Goal: Transaction & Acquisition: Subscribe to service/newsletter

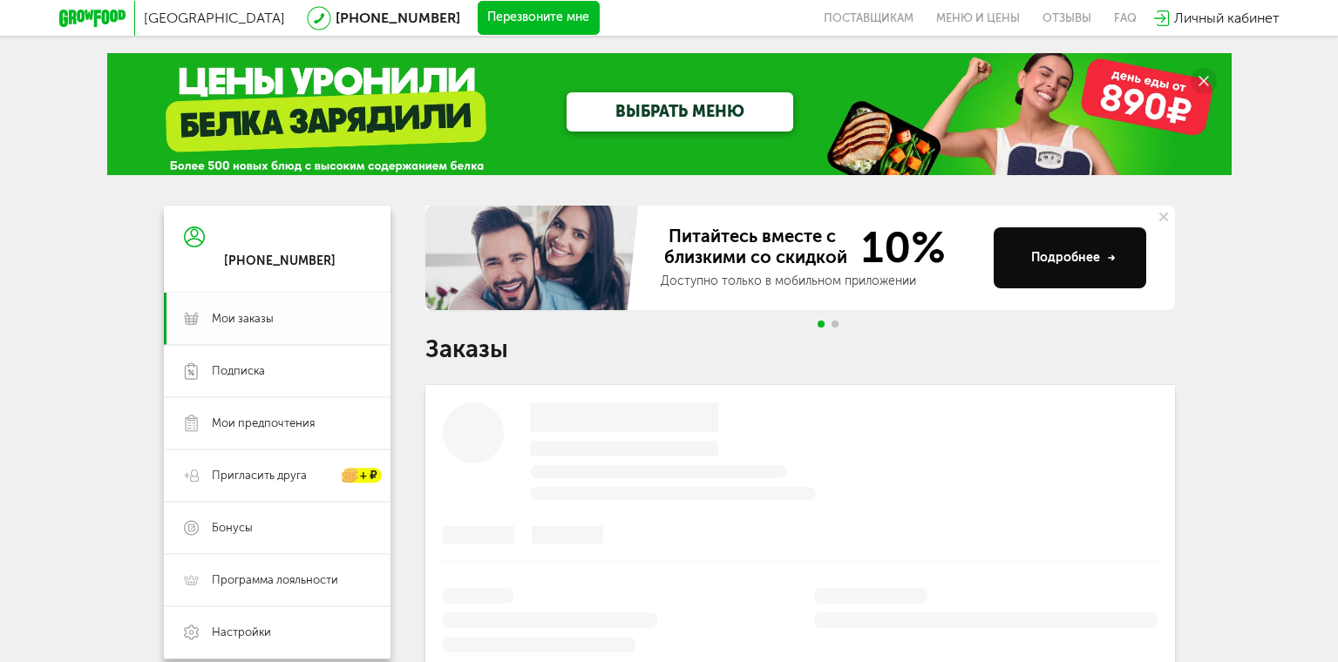
click at [230, 318] on span "Мои заказы" at bounding box center [243, 319] width 62 height 16
click at [1312, 219] on div "Москва 8 (800) 555-21-78 Перезвоните мне поставщикам Меню и цены Отзывы FAQ Лич…" at bounding box center [669, 556] width 1338 height 1113
click at [194, 239] on use at bounding box center [194, 237] width 21 height 21
click at [241, 319] on span "Мои заказы" at bounding box center [243, 319] width 62 height 16
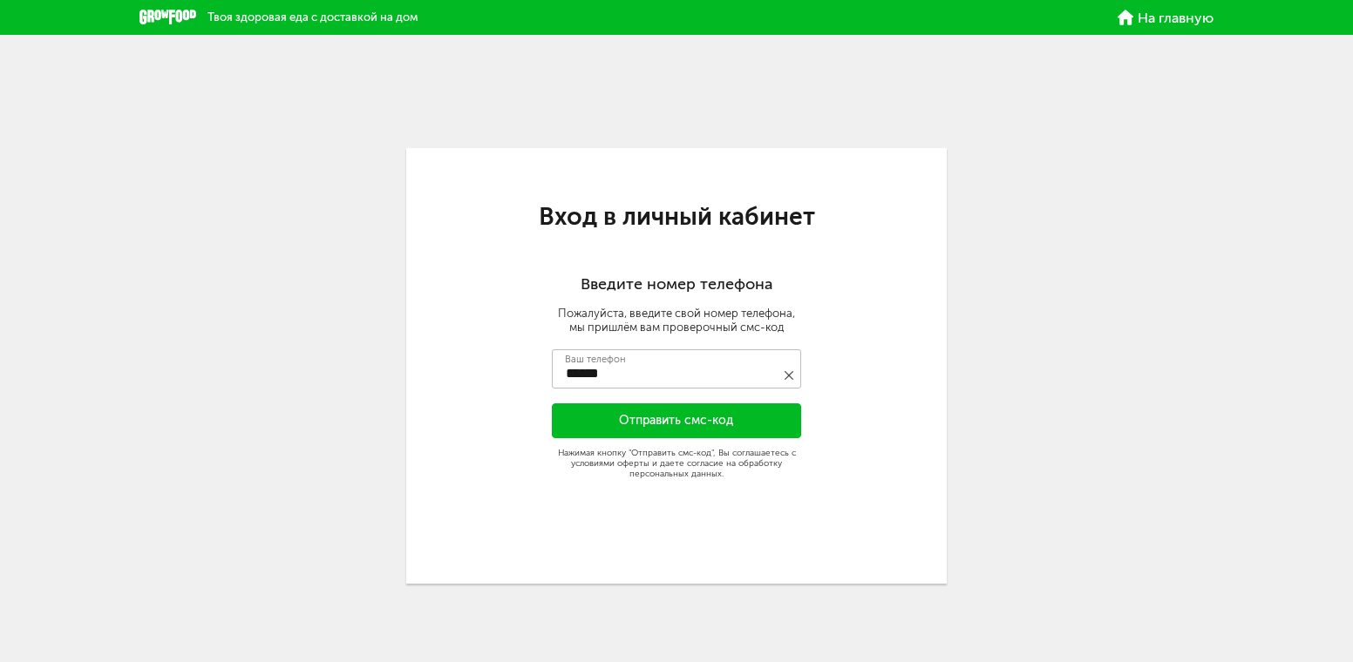
type input "**********"
click at [705, 418] on button "Отправить смс-код" at bounding box center [676, 421] width 249 height 35
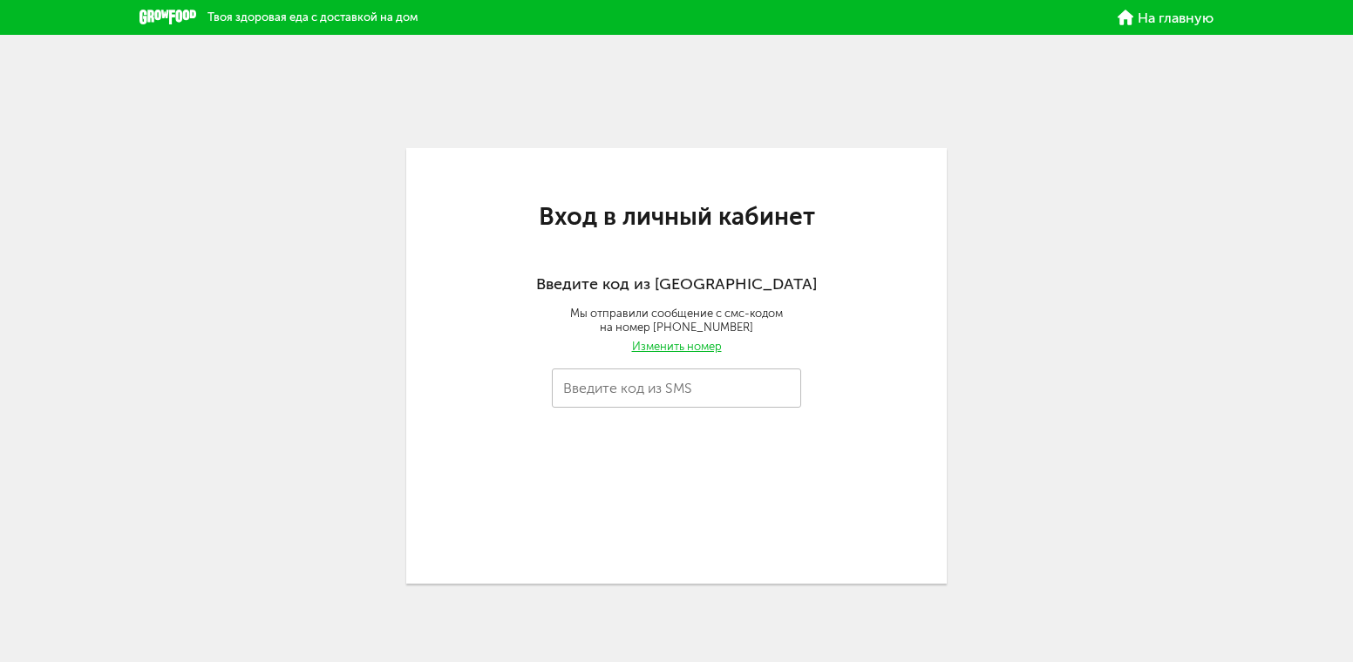
click at [628, 385] on label "Введите код из SMS" at bounding box center [627, 389] width 129 height 10
click at [628, 385] on input "Введите код из SMS" at bounding box center [676, 388] width 249 height 39
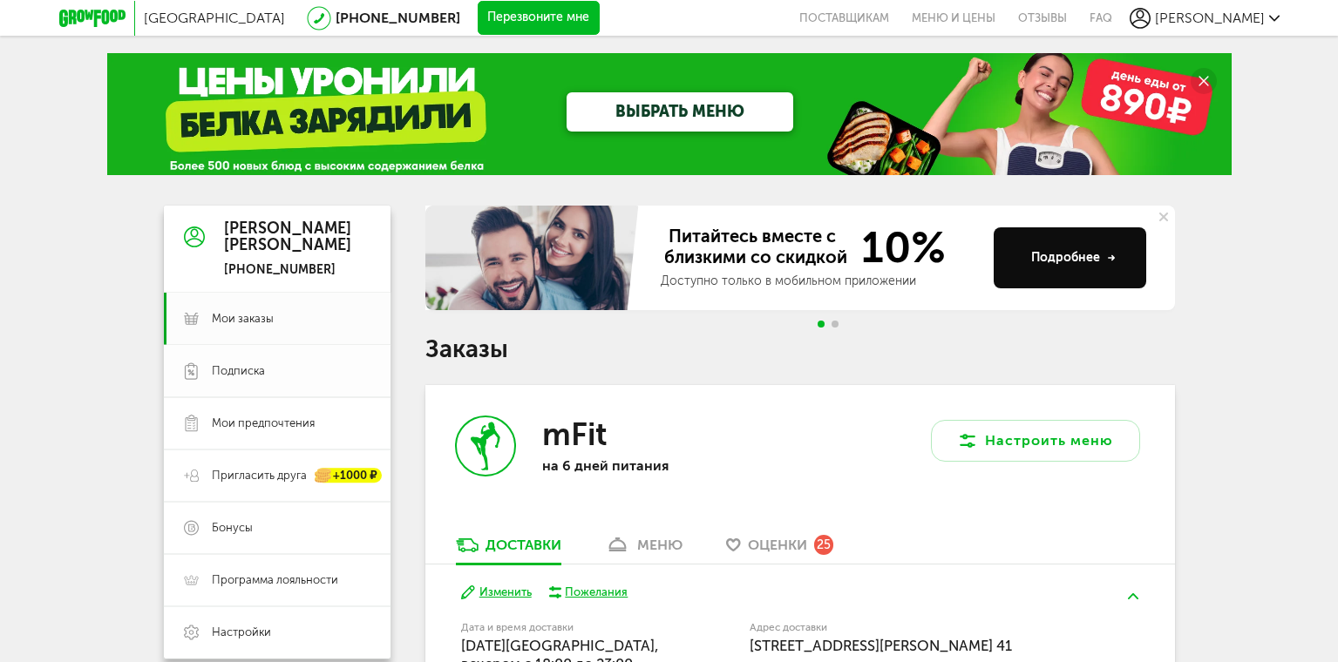
click at [270, 372] on span "Подписка" at bounding box center [291, 371] width 159 height 16
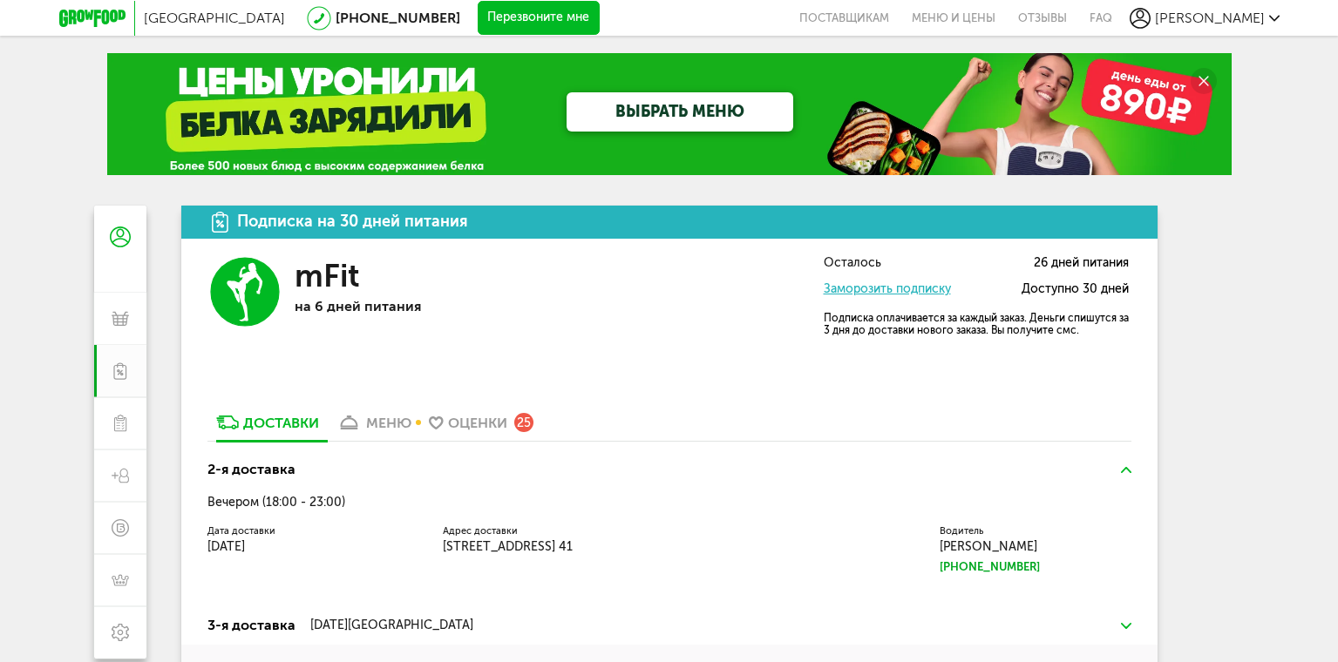
click at [478, 12] on button "Перезвоните мне" at bounding box center [539, 18] width 122 height 35
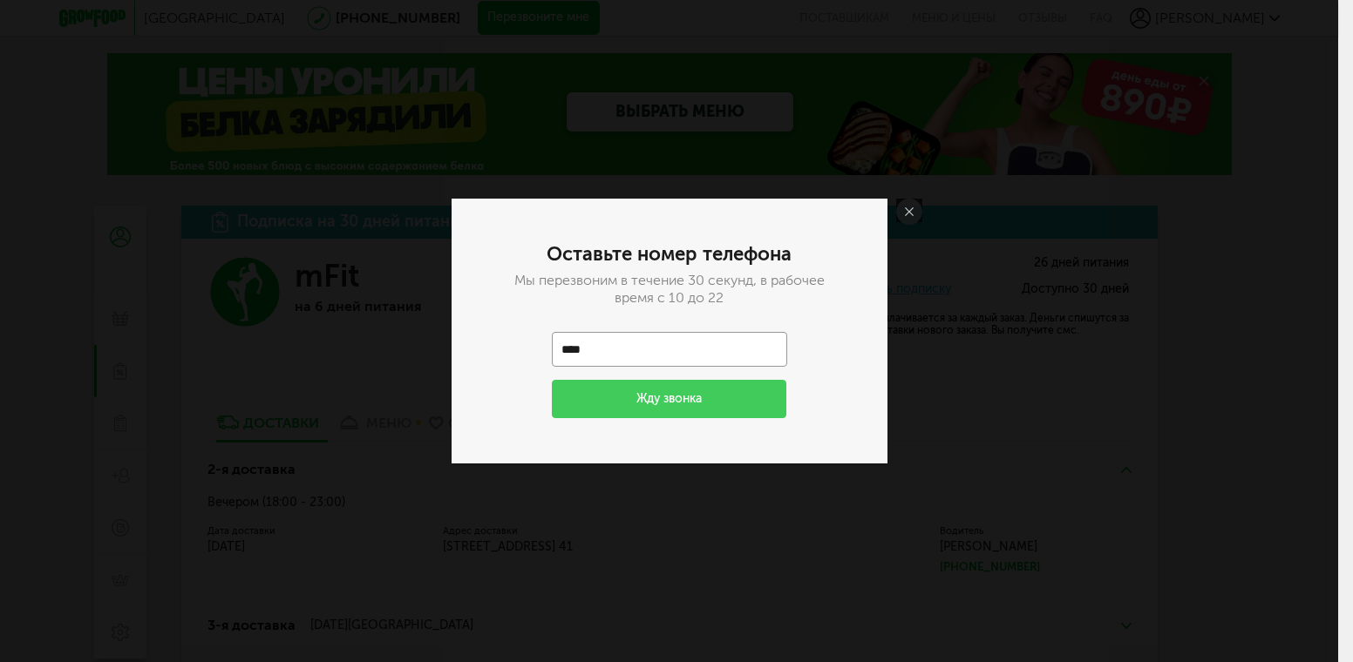
type input "**********"
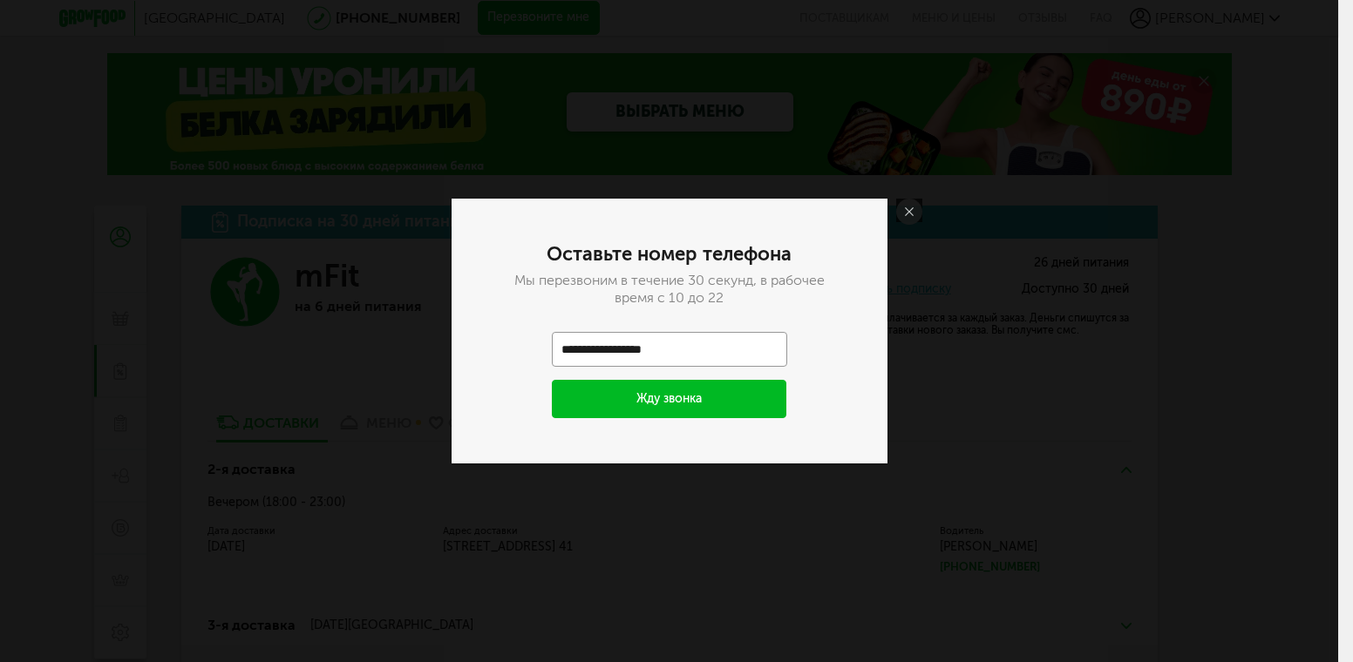
click at [708, 392] on button "Жду звонка" at bounding box center [669, 399] width 235 height 38
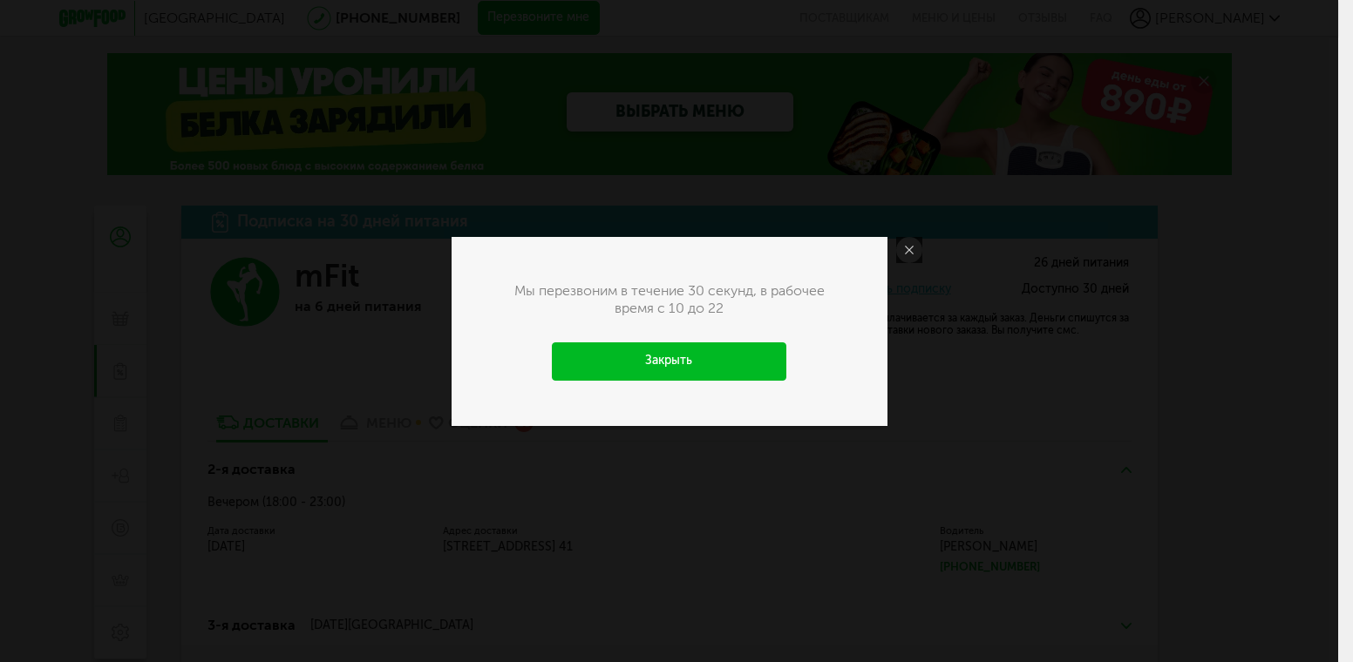
click at [729, 357] on link "Закрыть" at bounding box center [669, 362] width 235 height 38
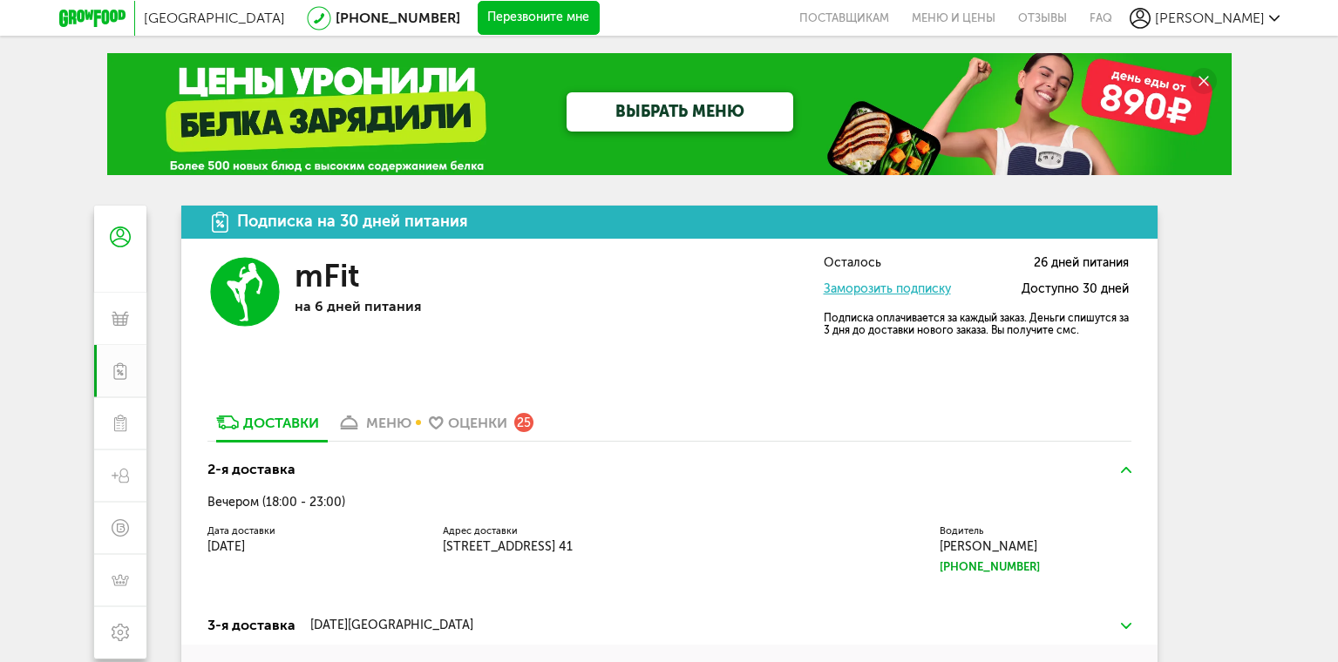
click at [662, 105] on link "ВЫБРАТЬ МЕНЮ" at bounding box center [680, 111] width 227 height 39
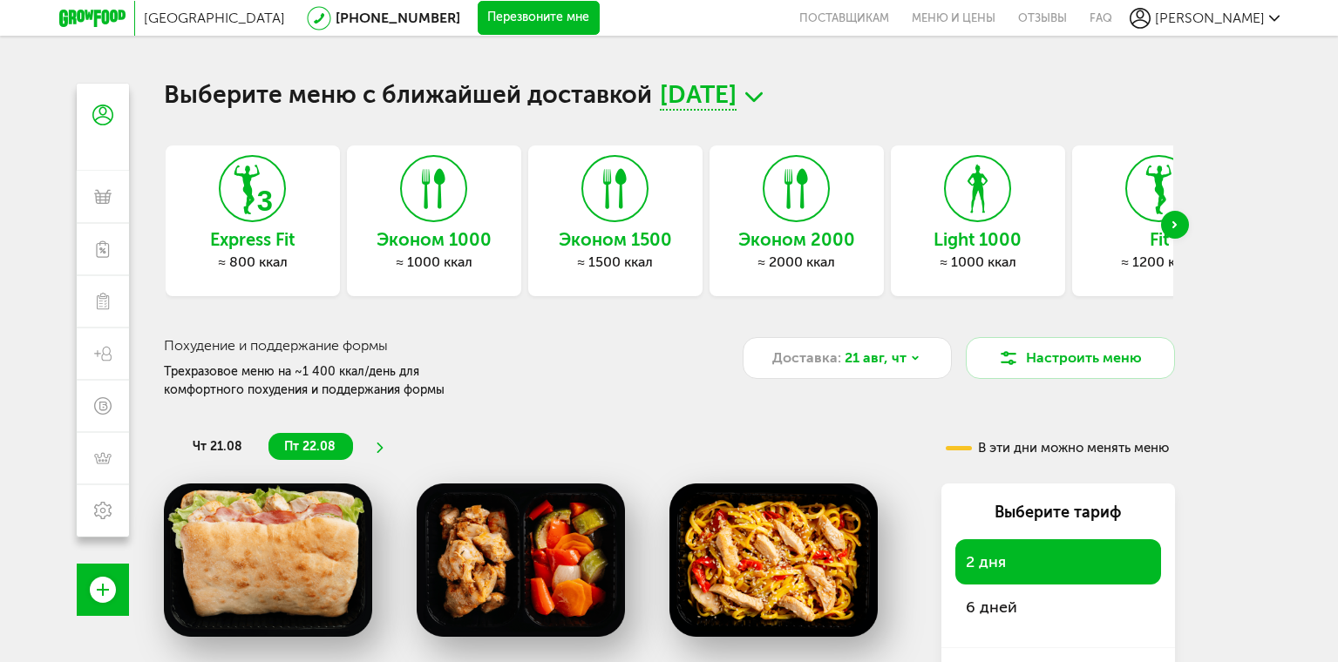
click at [1175, 216] on div "Next slide" at bounding box center [1175, 225] width 28 height 28
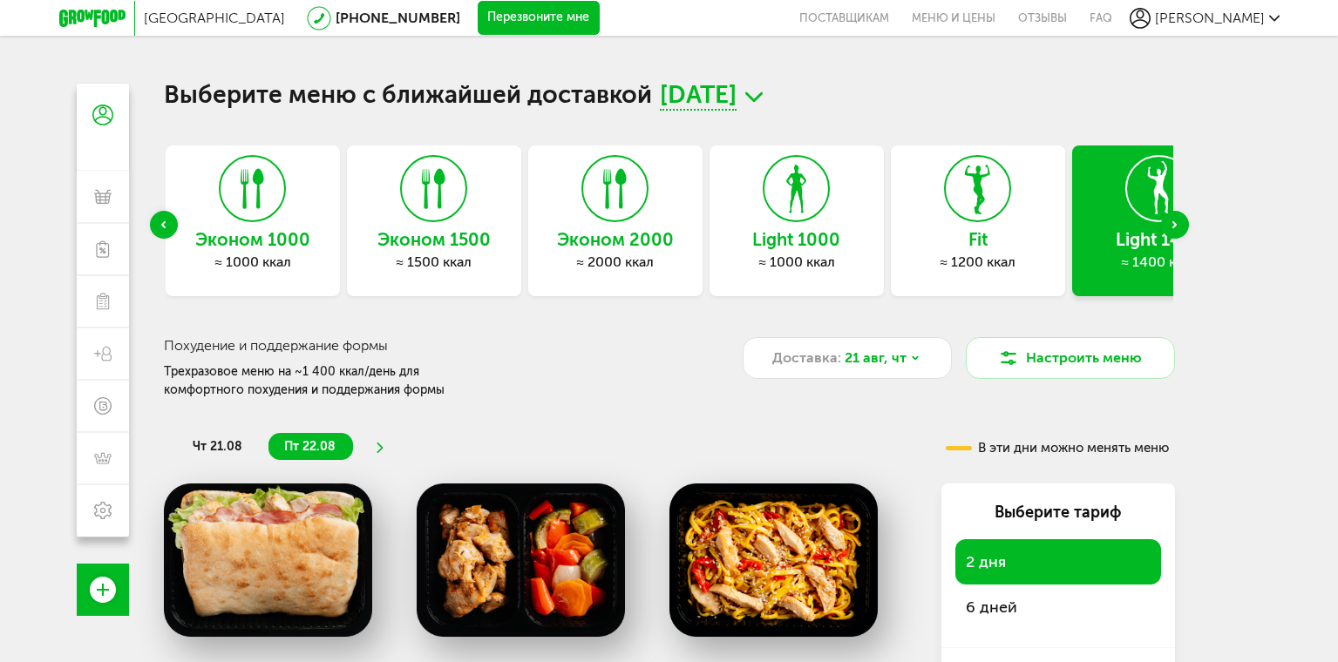
click at [1176, 221] on div "Next slide" at bounding box center [1175, 225] width 28 height 28
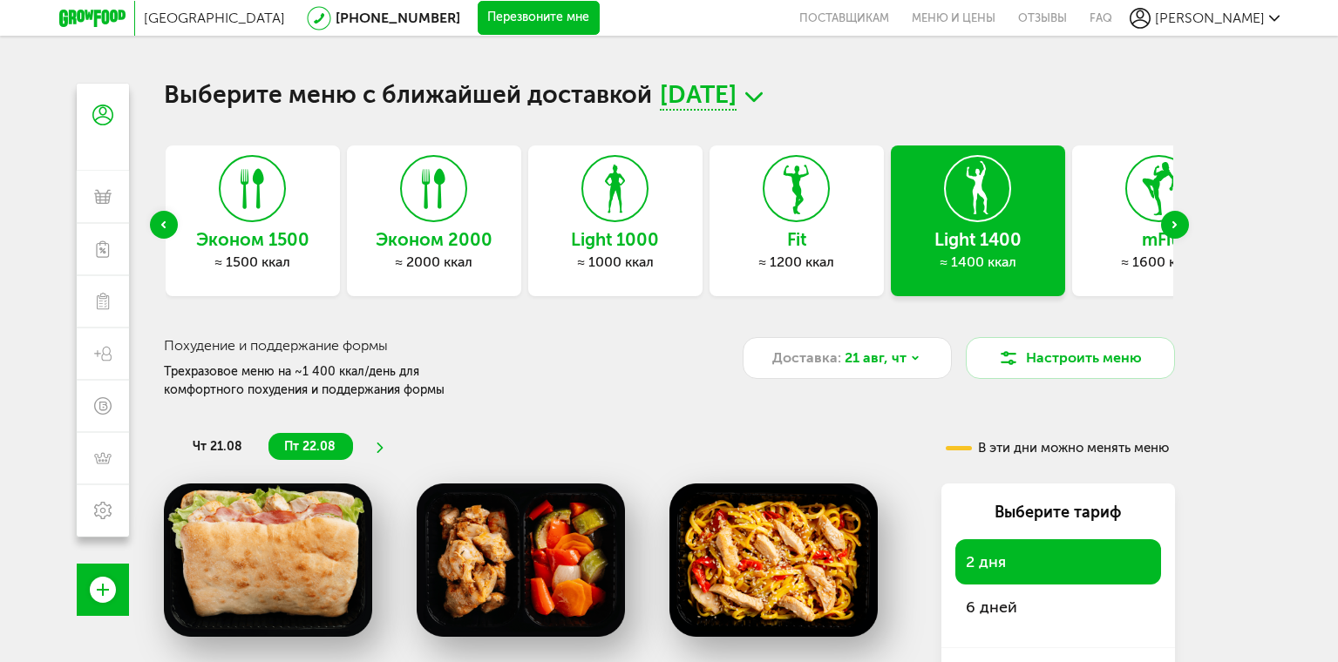
click at [1177, 222] on div "Next slide" at bounding box center [1175, 225] width 28 height 28
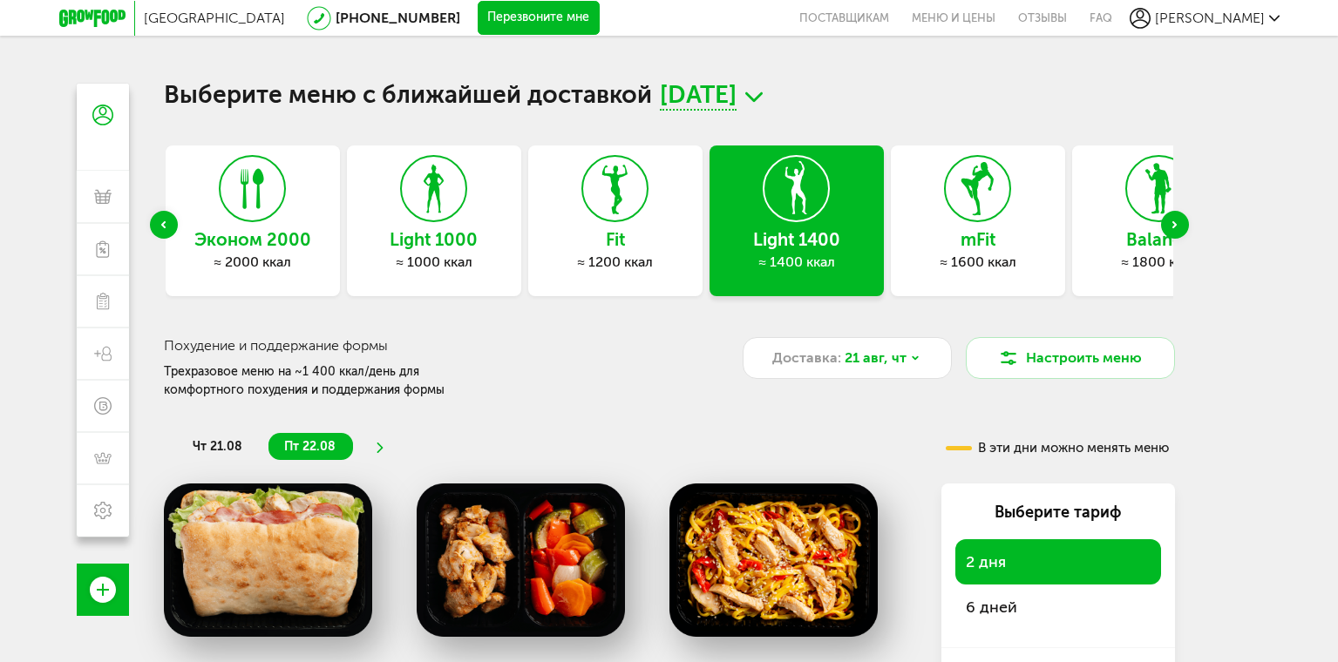
click at [975, 221] on icon at bounding box center [978, 188] width 64 height 65
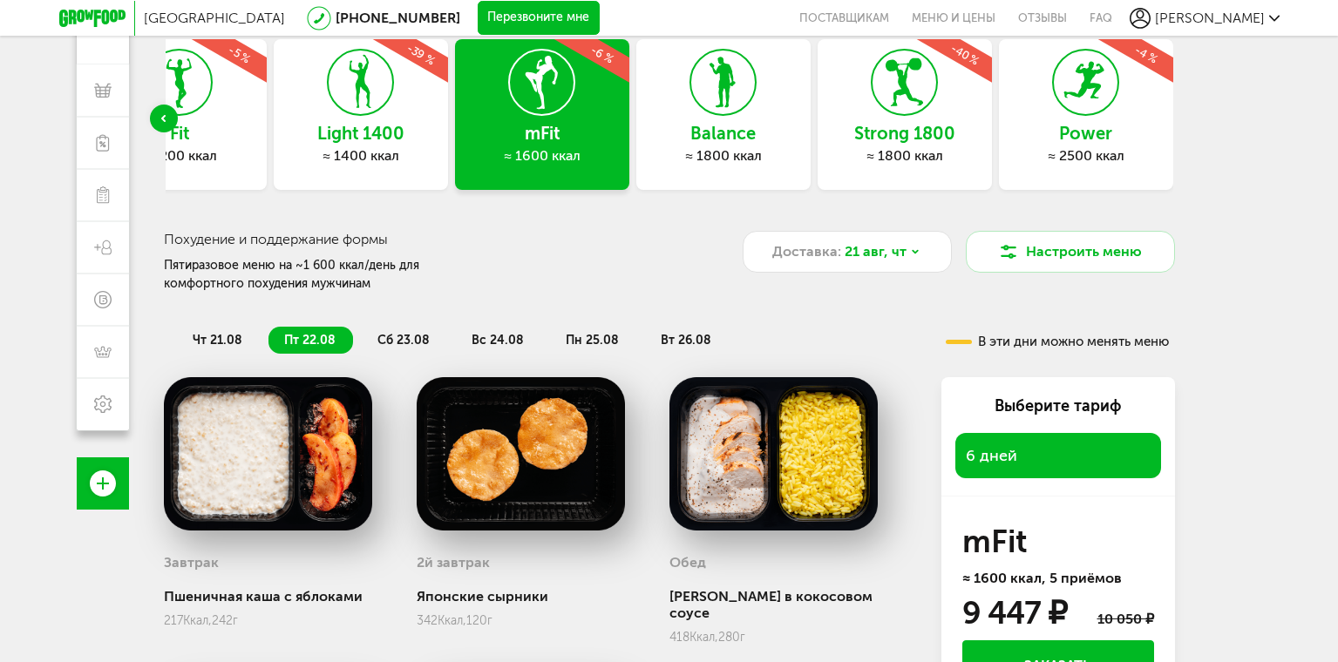
scroll to position [299, 0]
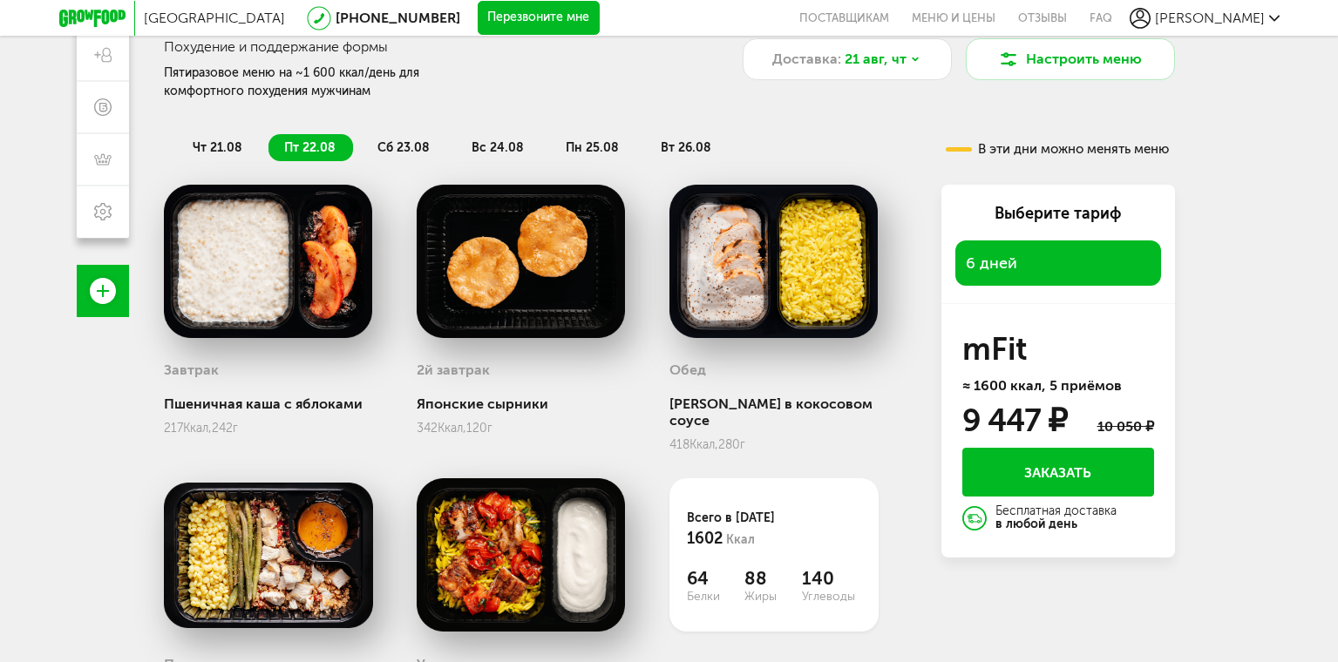
click at [1026, 255] on div "6 дней" at bounding box center [1058, 263] width 206 height 45
click at [977, 260] on span "6 дней" at bounding box center [991, 263] width 51 height 19
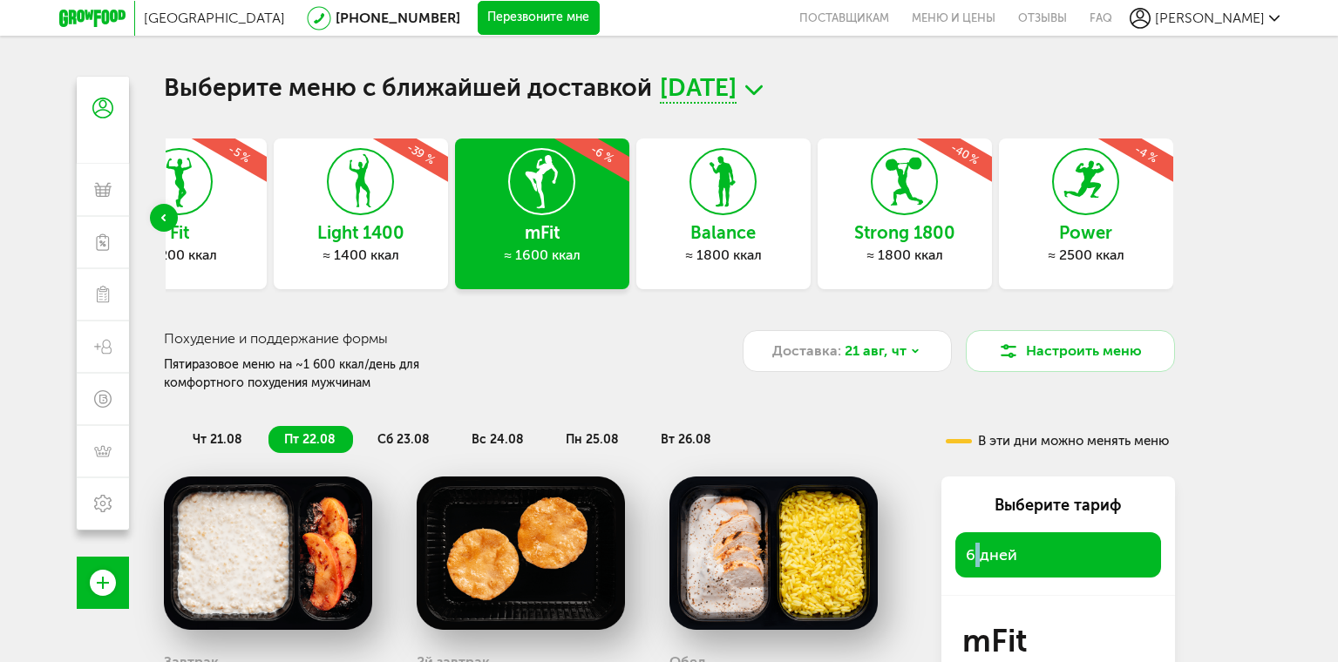
scroll to position [0, 0]
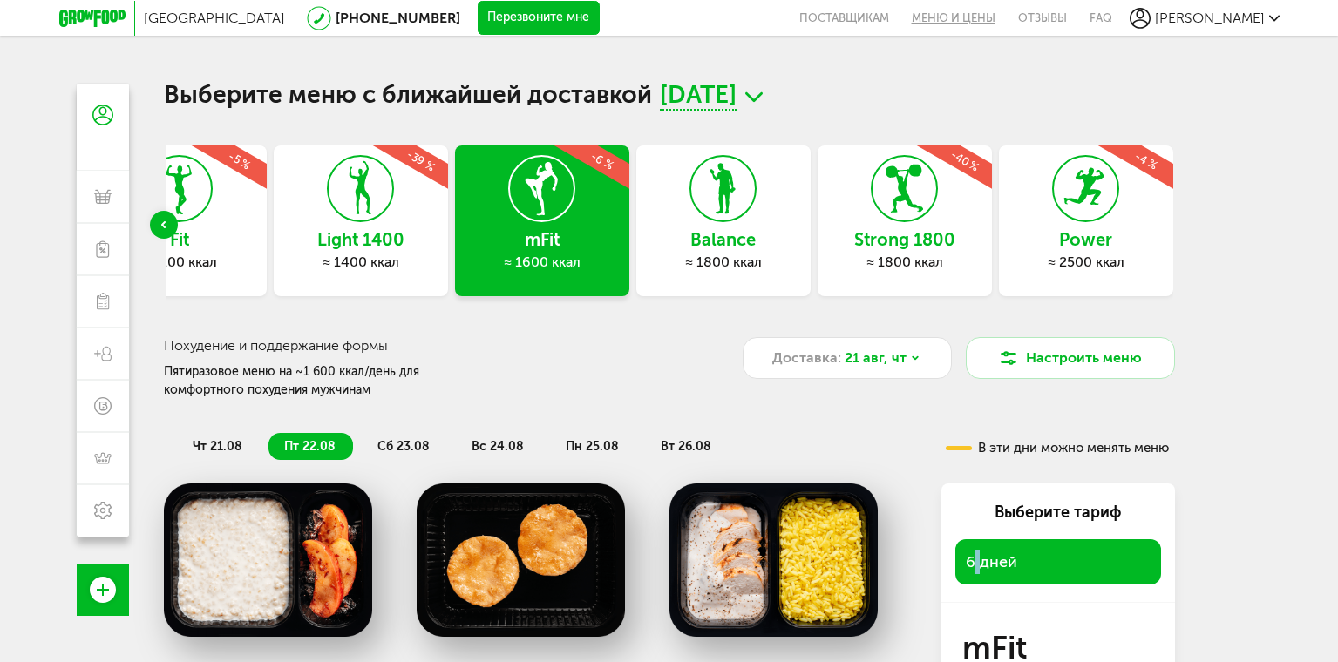
click at [1004, 18] on link "Меню и цены" at bounding box center [953, 18] width 106 height 36
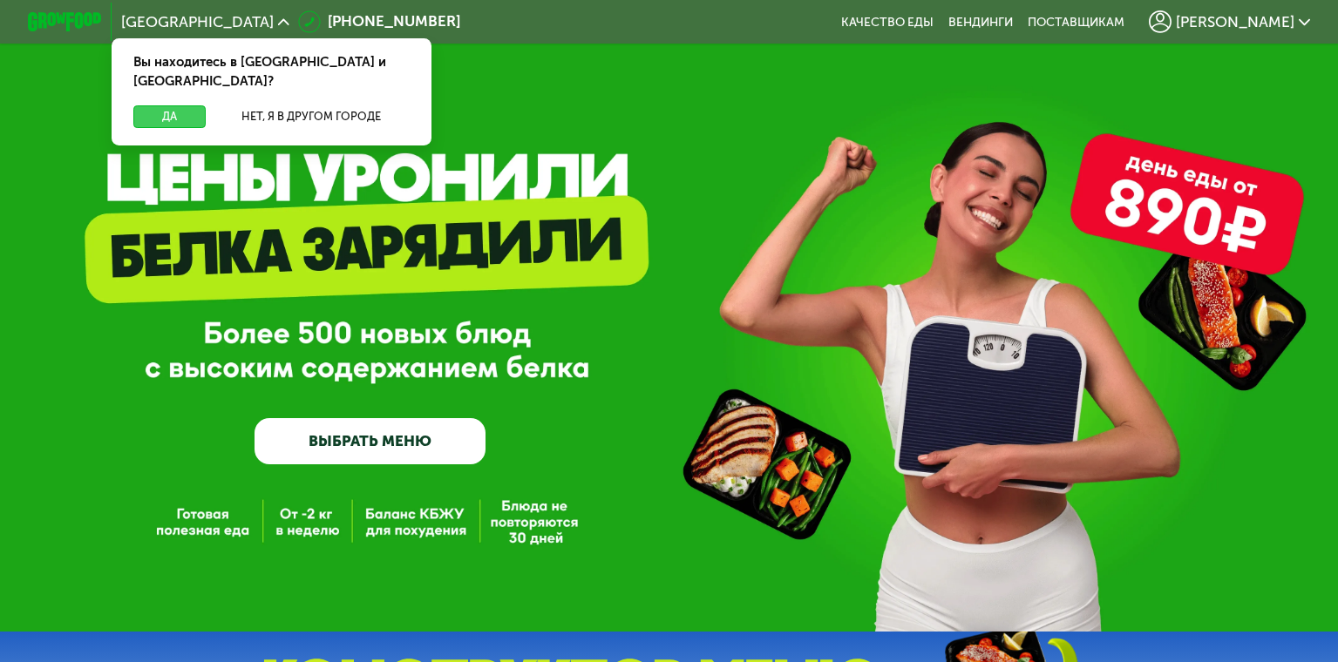
click at [161, 105] on button "Да" at bounding box center [168, 116] width 71 height 23
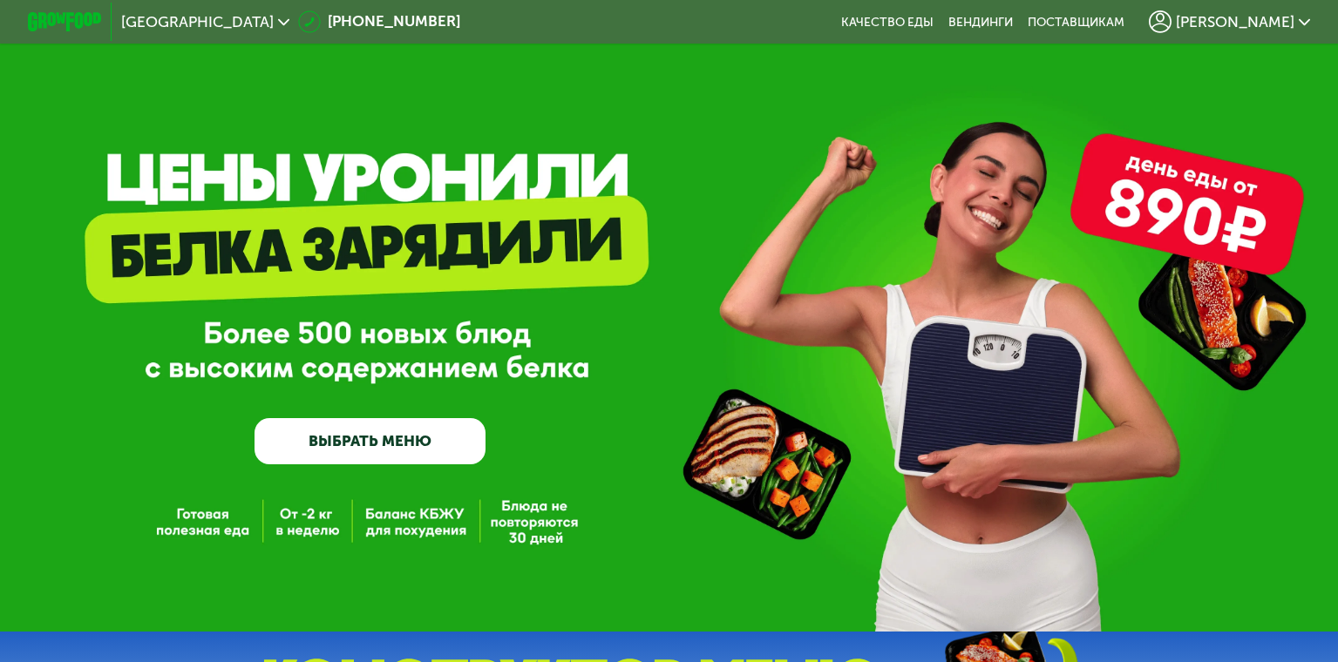
click at [372, 441] on link "ВЫБРАТЬ МЕНЮ" at bounding box center [370, 441] width 231 height 46
click at [376, 442] on link "ВЫБРАТЬ МЕНЮ" at bounding box center [370, 441] width 231 height 46
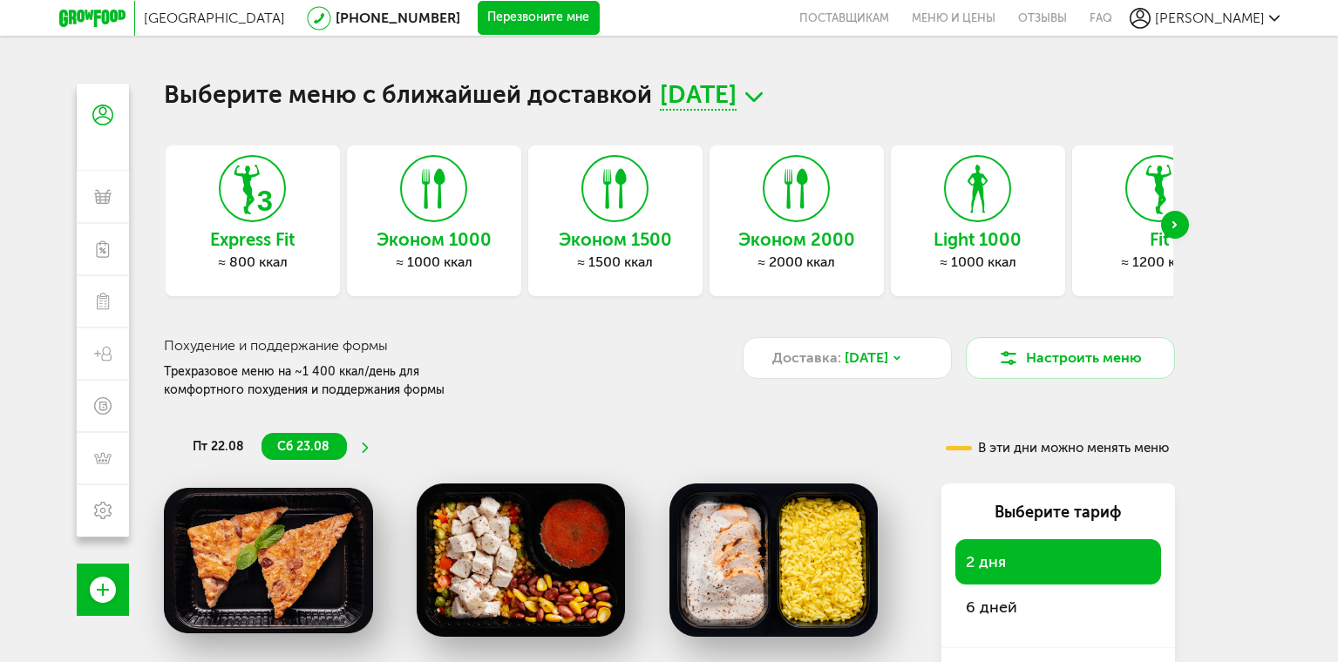
click at [1172, 219] on div "Next slide" at bounding box center [1175, 225] width 28 height 28
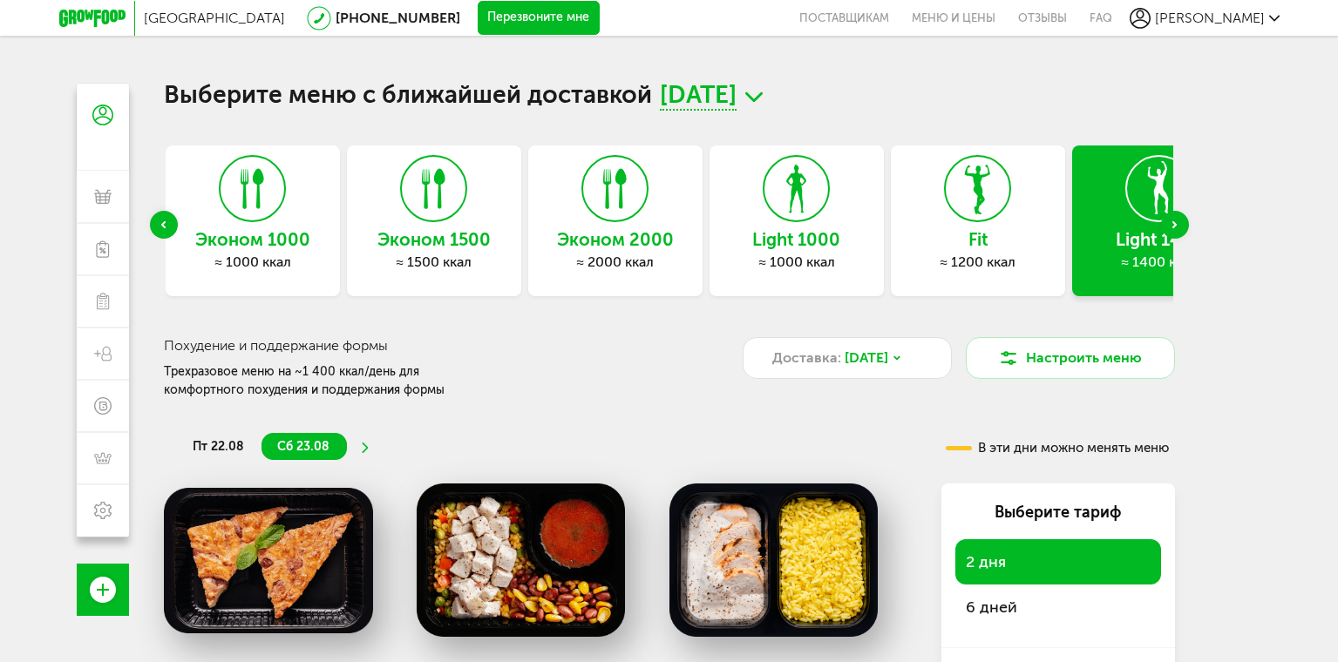
click at [1172, 219] on div "Next slide" at bounding box center [1175, 225] width 28 height 28
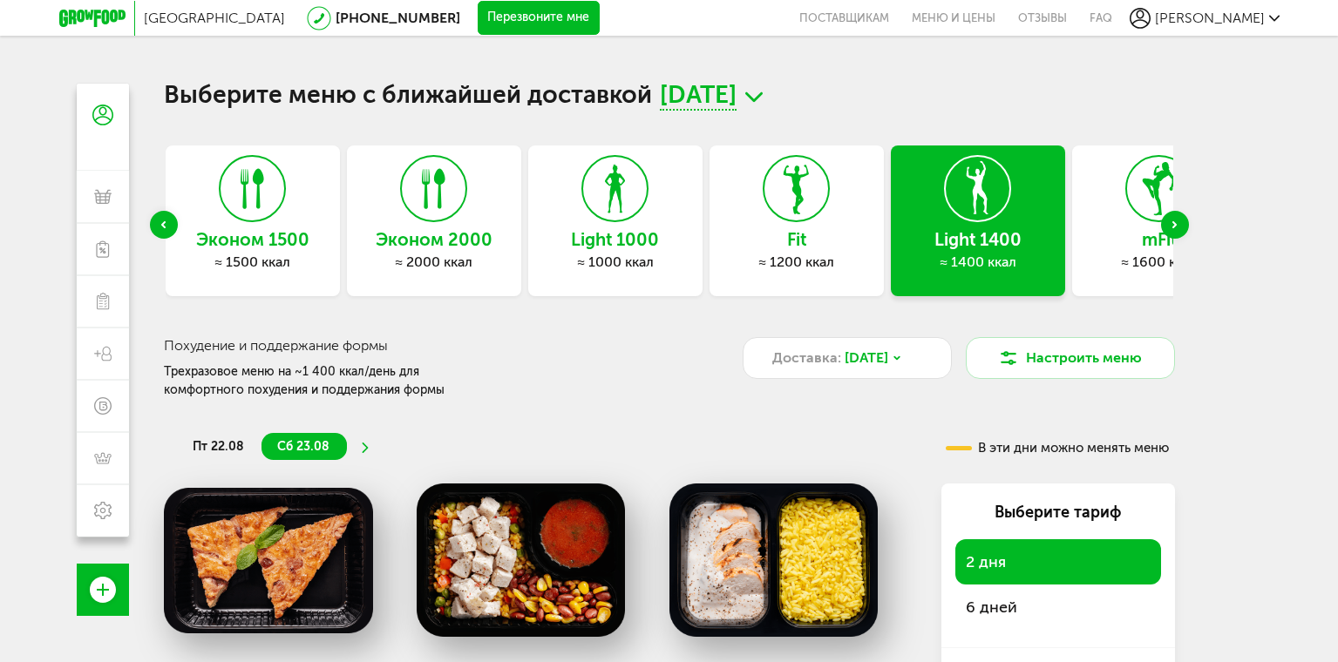
click at [1172, 219] on div "Next slide" at bounding box center [1175, 225] width 28 height 28
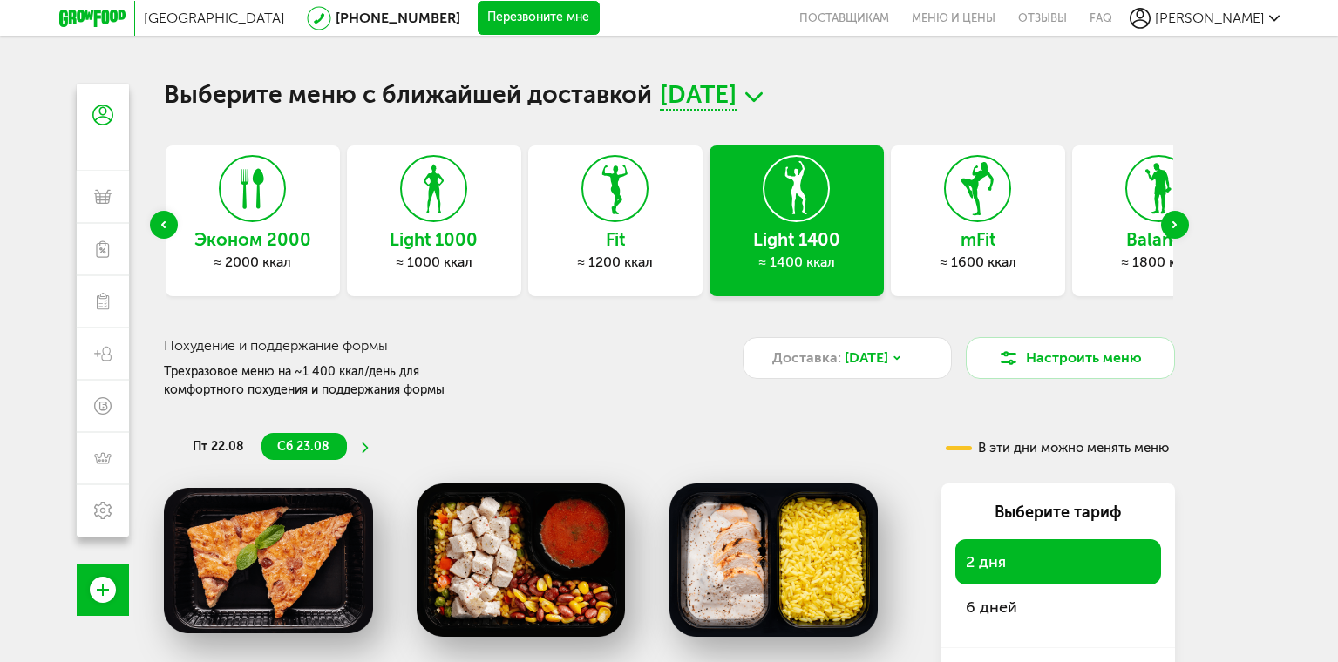
click at [987, 228] on div "mFit ≈ 1600 ккал" at bounding box center [978, 221] width 174 height 151
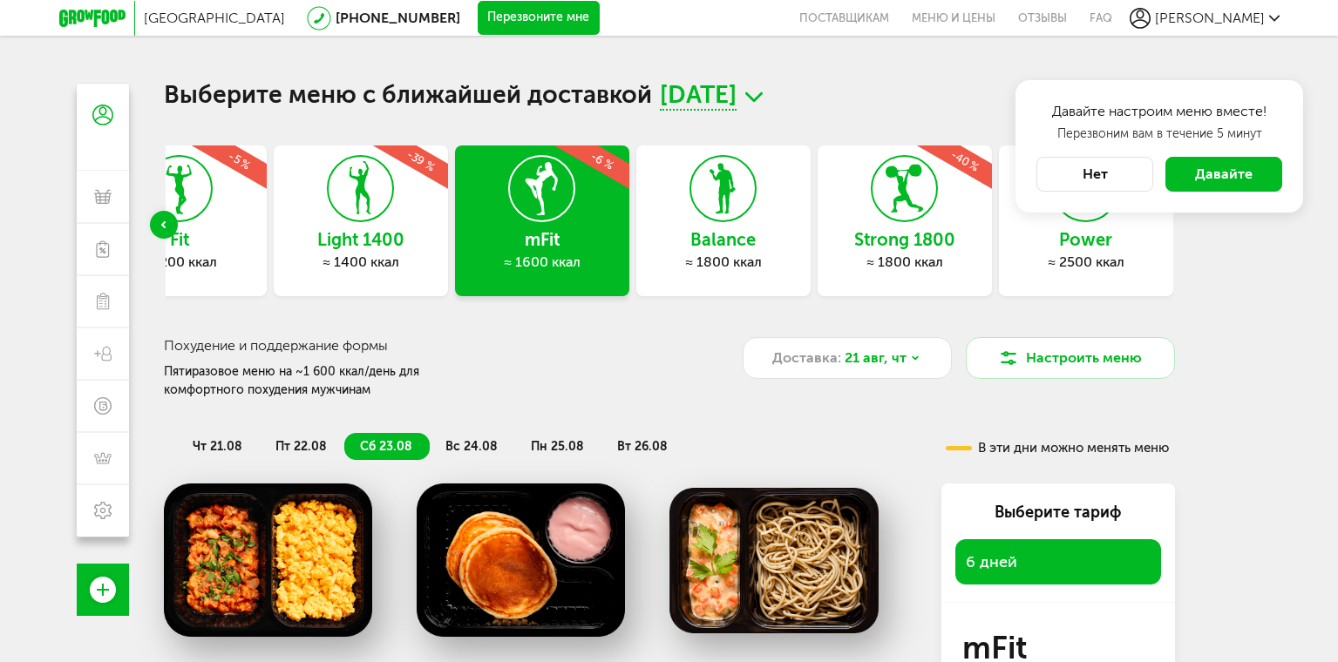
drag, startPoint x: 1107, startPoint y: 173, endPoint x: 1276, endPoint y: 329, distance: 230.1
click at [1106, 173] on button "Нет" at bounding box center [1094, 174] width 117 height 35
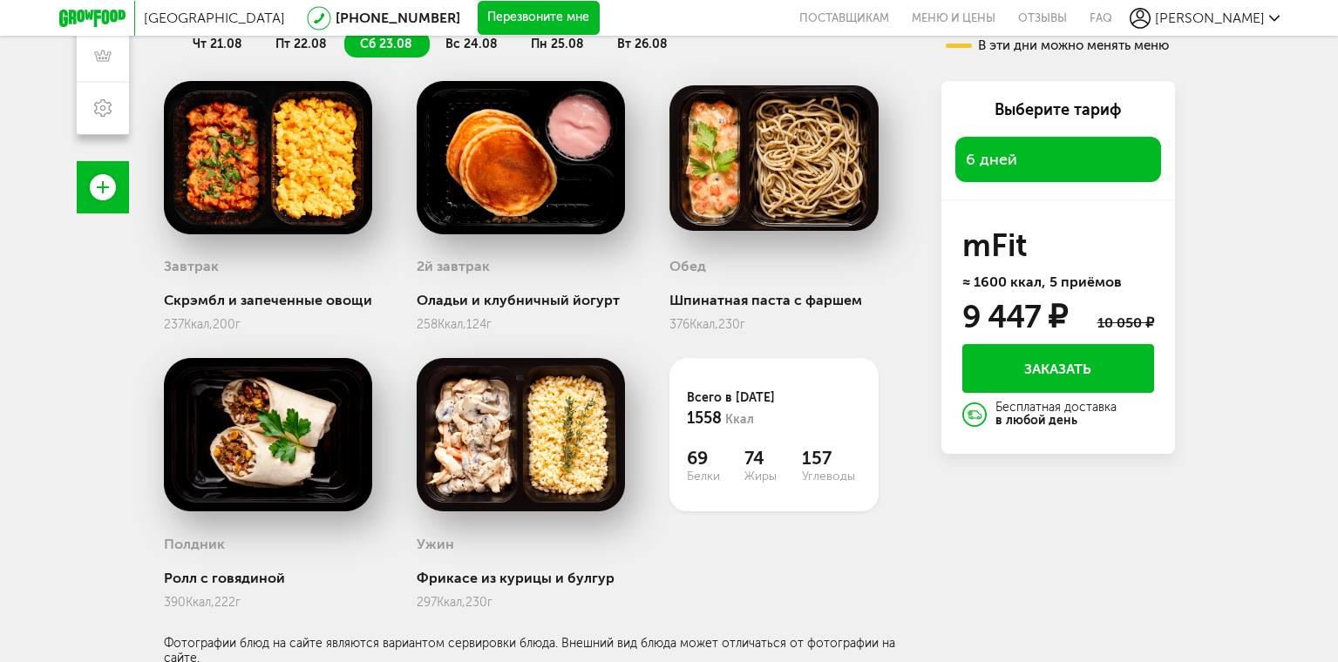
scroll to position [406, 0]
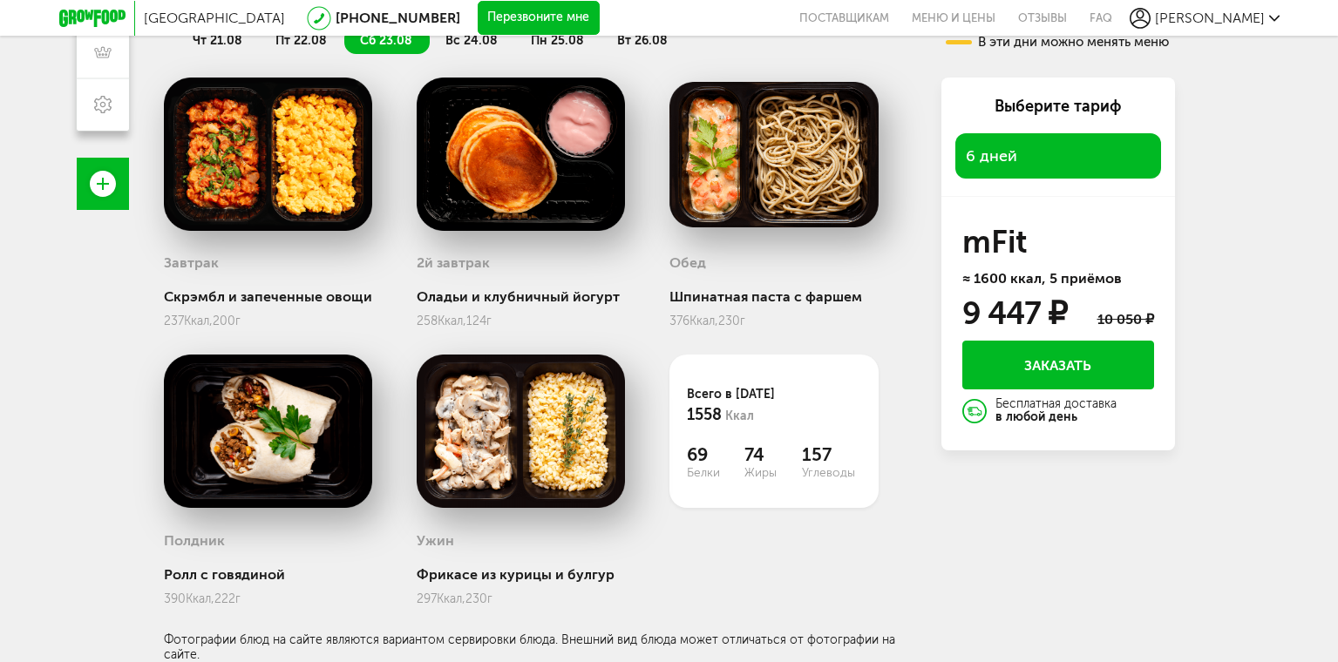
click at [1041, 156] on div "6 дней" at bounding box center [1058, 155] width 206 height 45
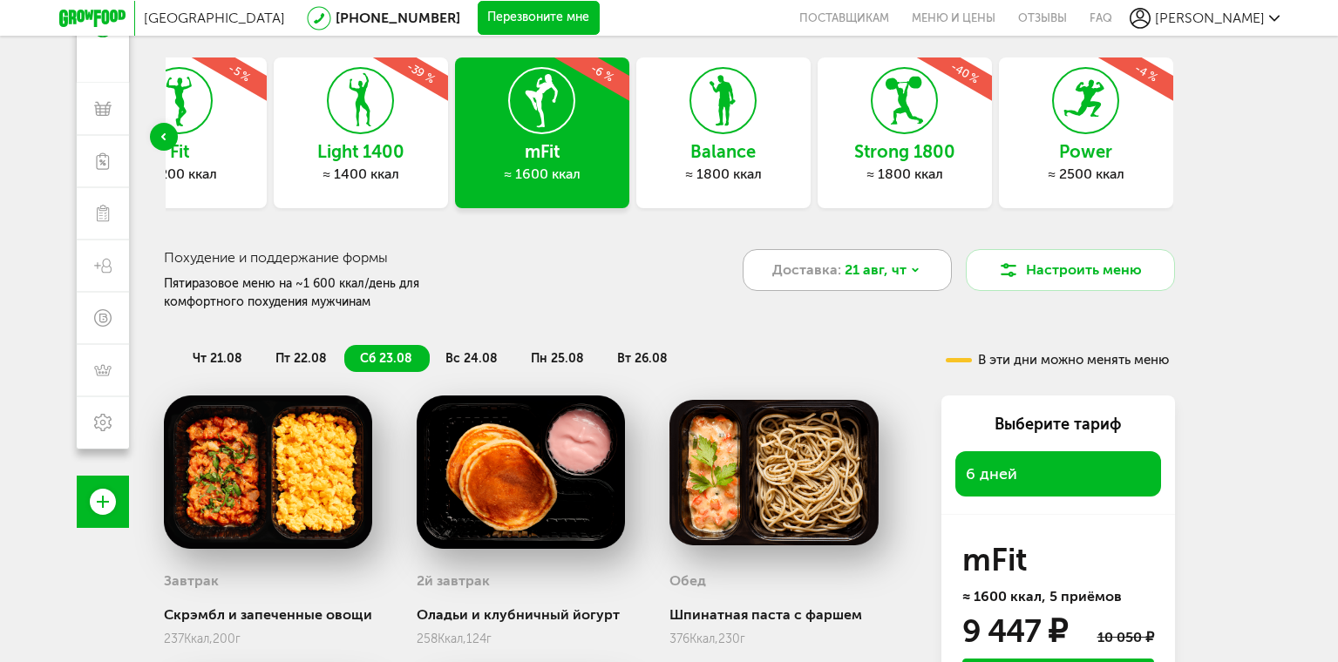
scroll to position [0, 0]
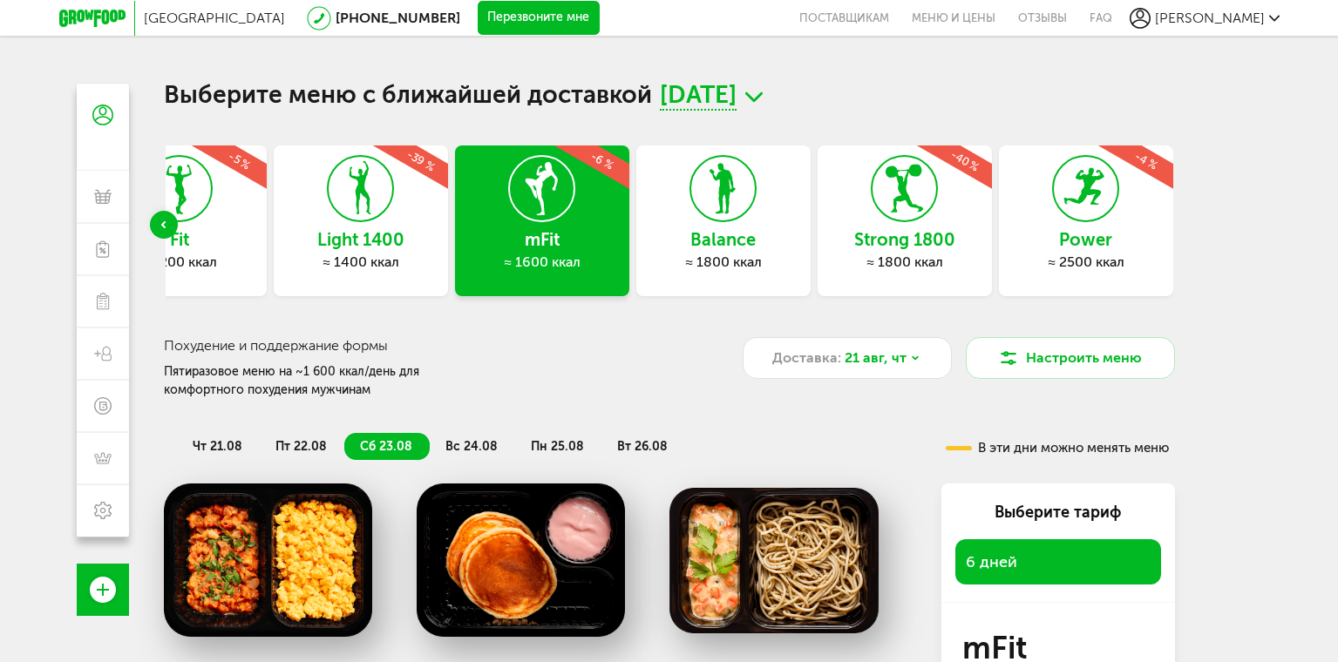
click at [763, 93] on icon at bounding box center [753, 97] width 17 height 22
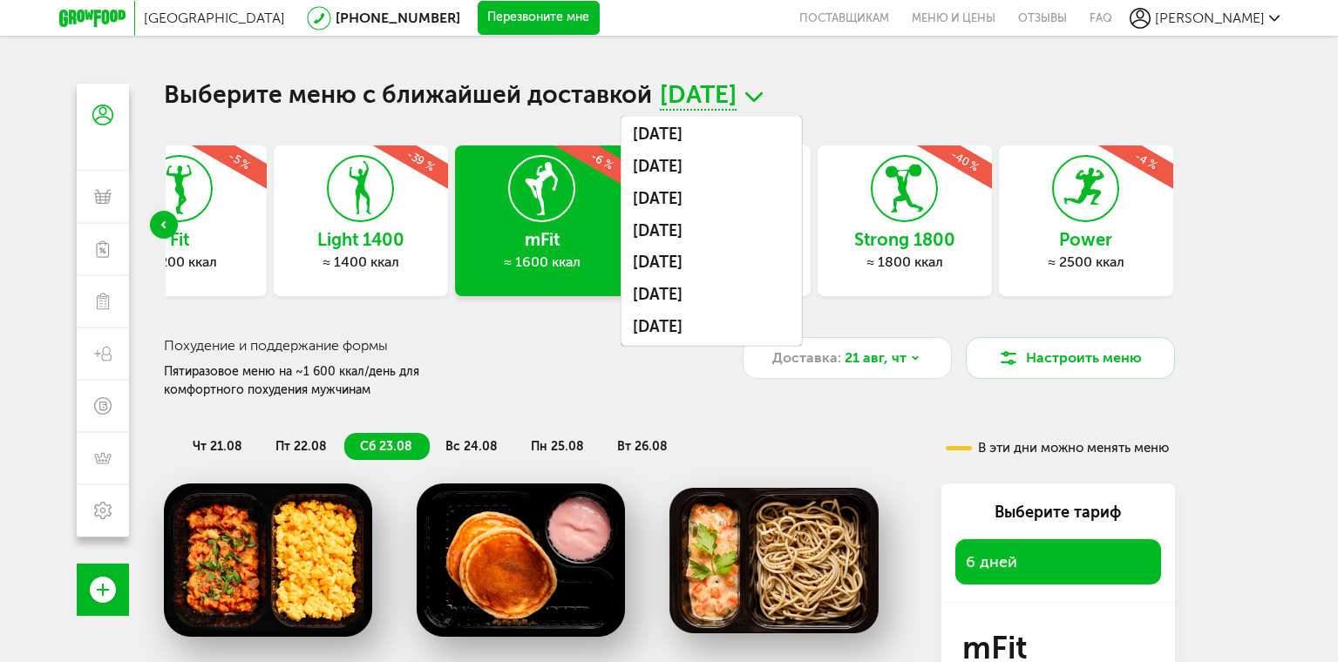
click at [1117, 89] on h1 "Выберите меню с ближайшей доставкой 21 августа, чт 21 августа, чт 22 августа, п…" at bounding box center [669, 97] width 1011 height 27
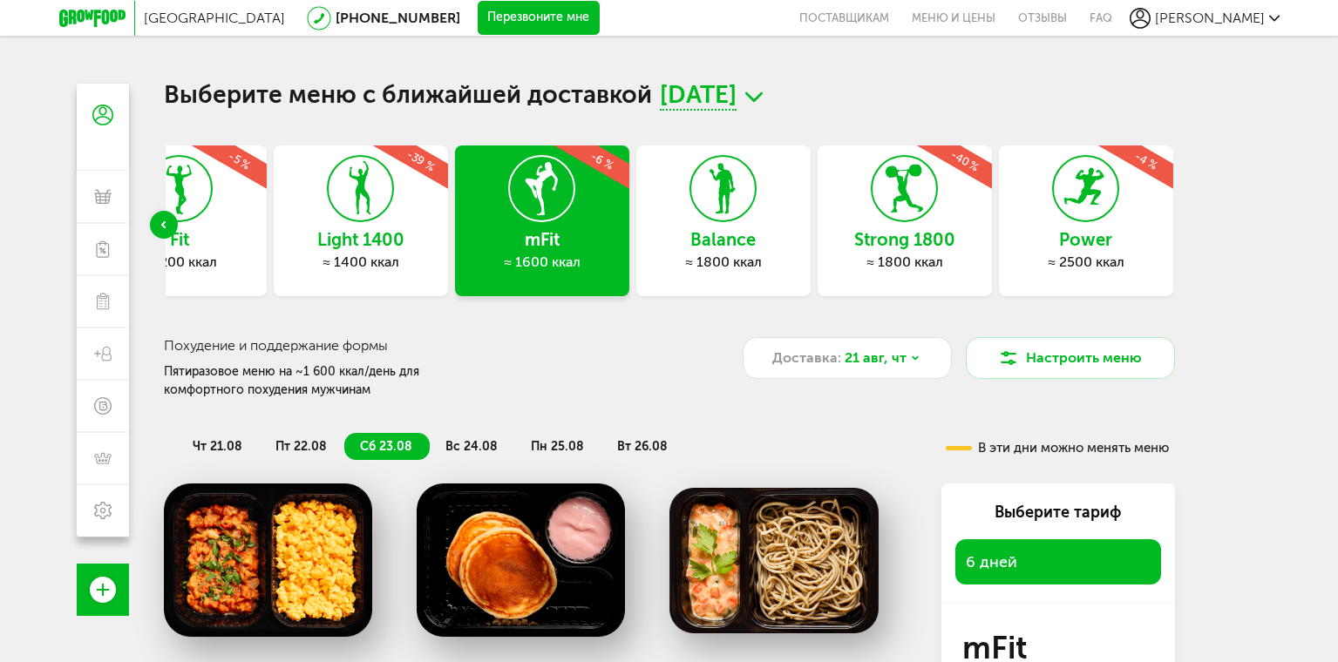
click at [934, 227] on div "Strong 1800 ≈ 1800 ккал -40 %" at bounding box center [905, 221] width 174 height 151
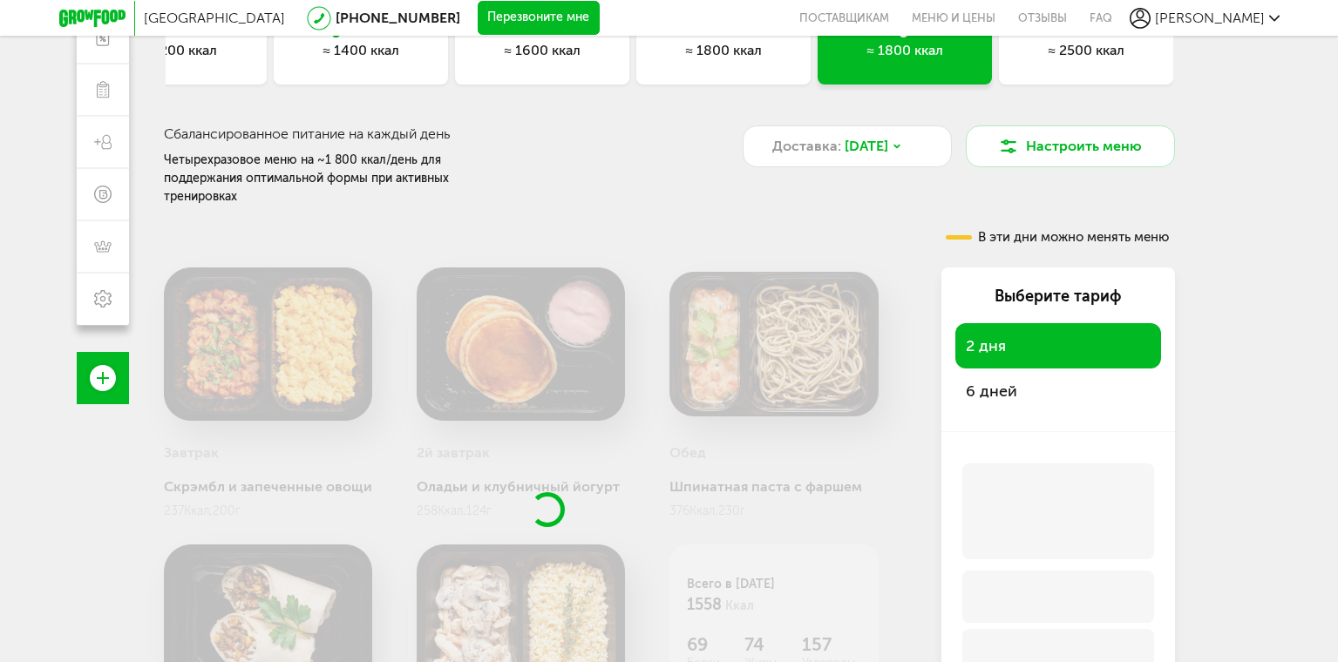
scroll to position [262, 0]
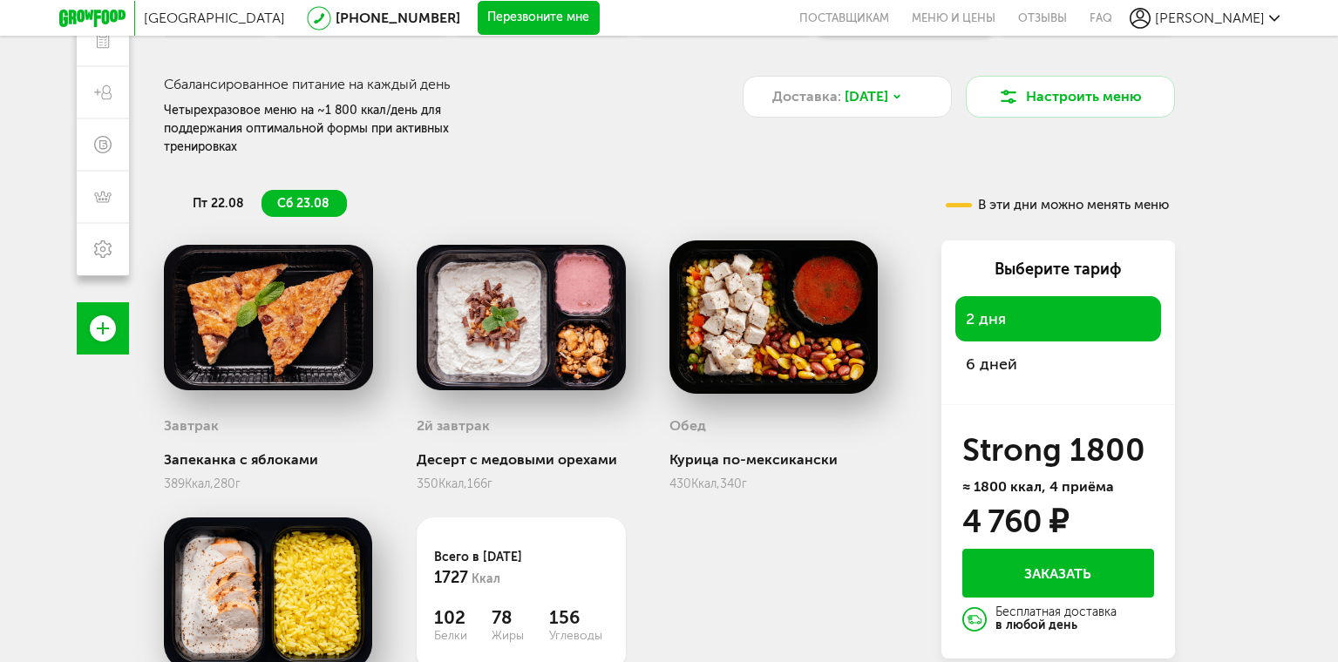
click at [995, 355] on span "6 дней" at bounding box center [991, 364] width 51 height 19
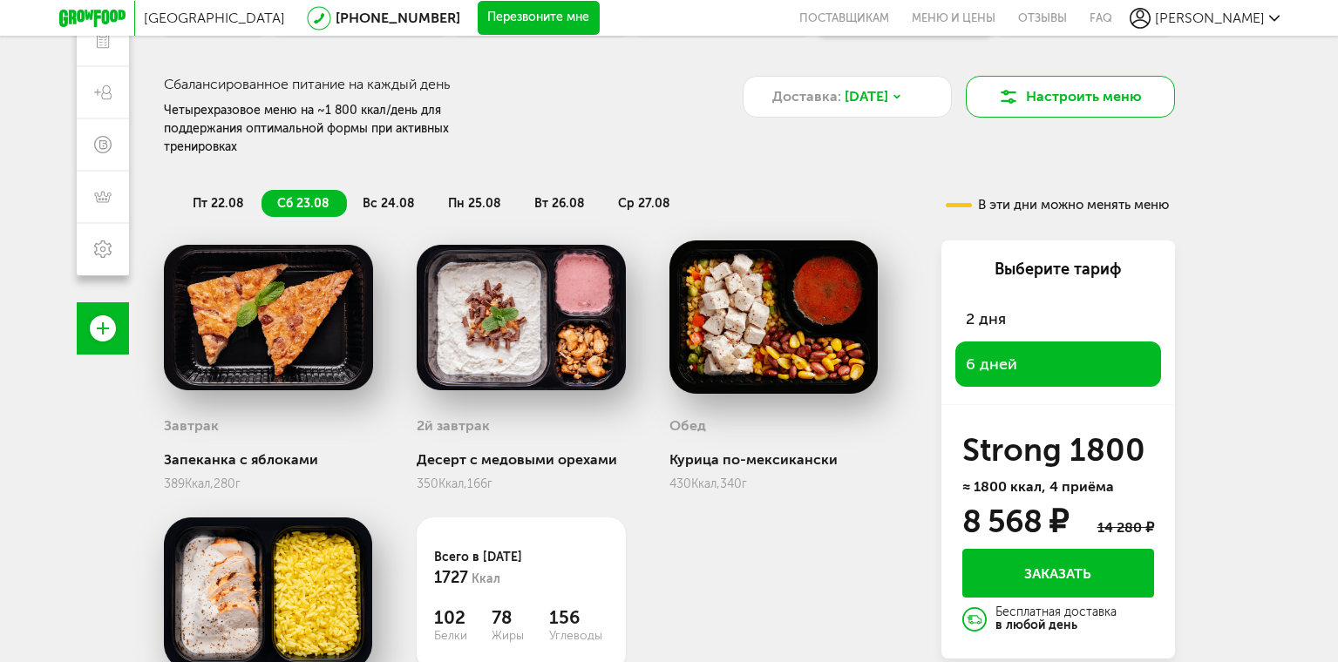
scroll to position [0, 0]
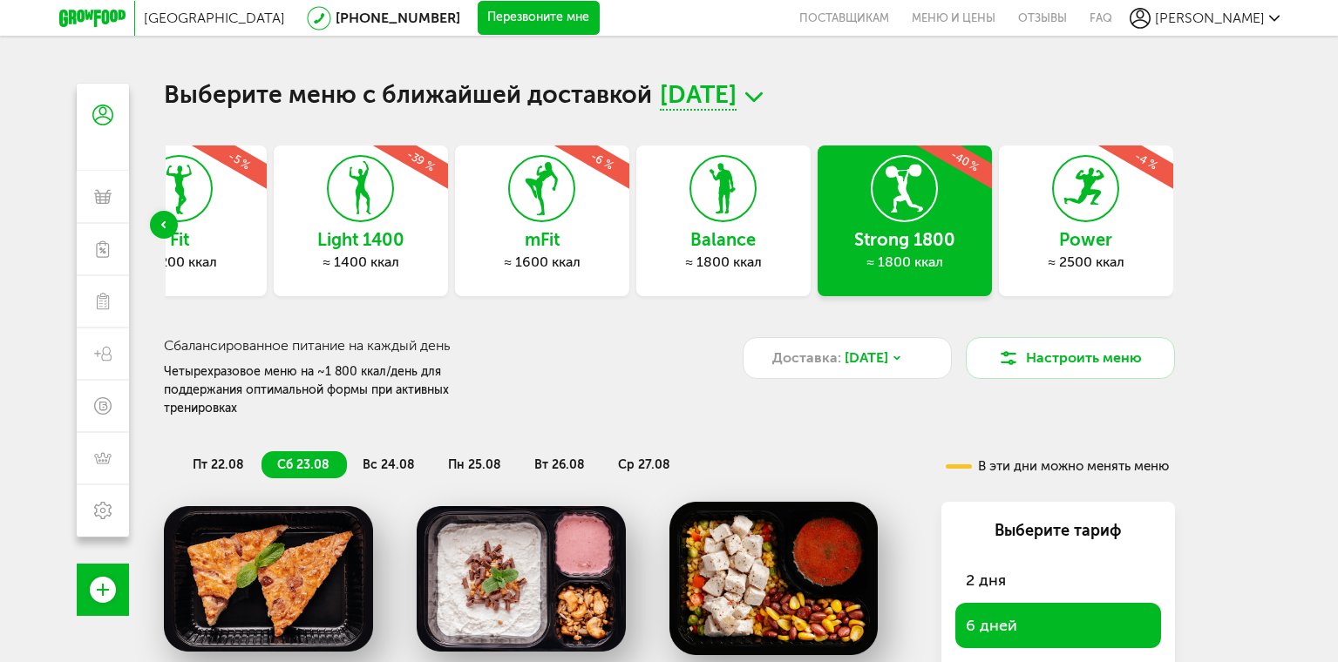
click at [563, 242] on h3 "mFit" at bounding box center [542, 239] width 174 height 19
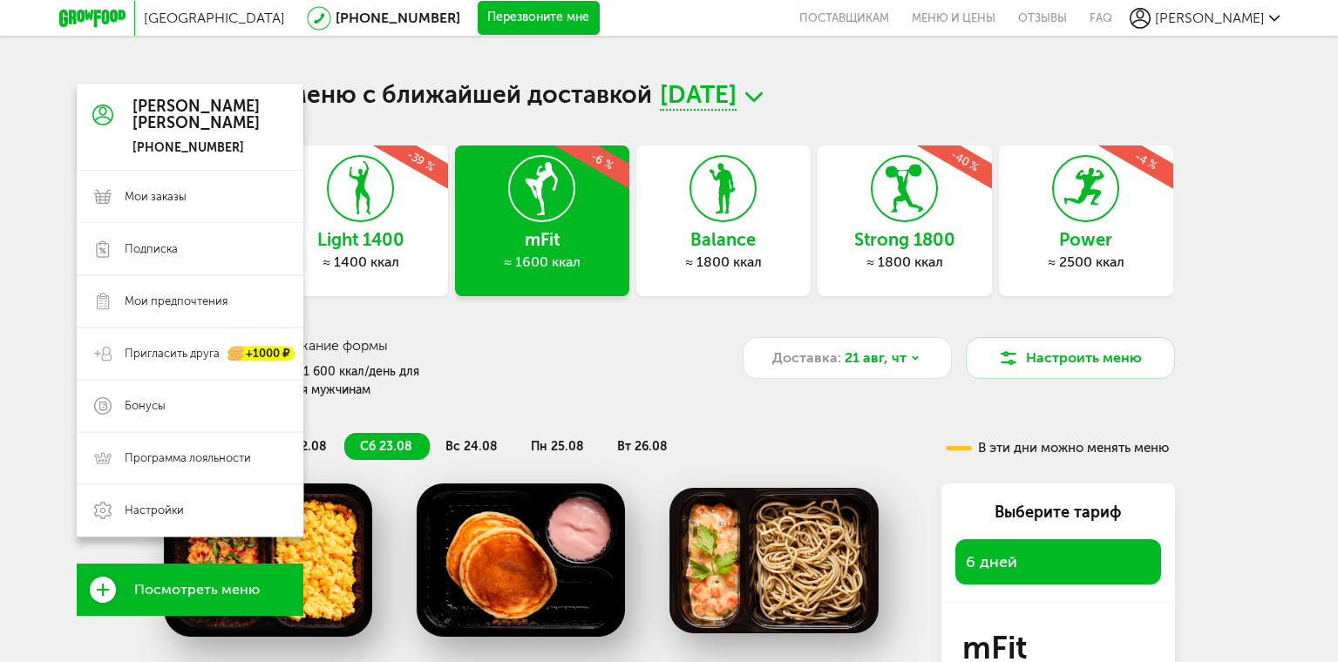
click at [169, 252] on span "Подписка" at bounding box center [151, 249] width 53 height 16
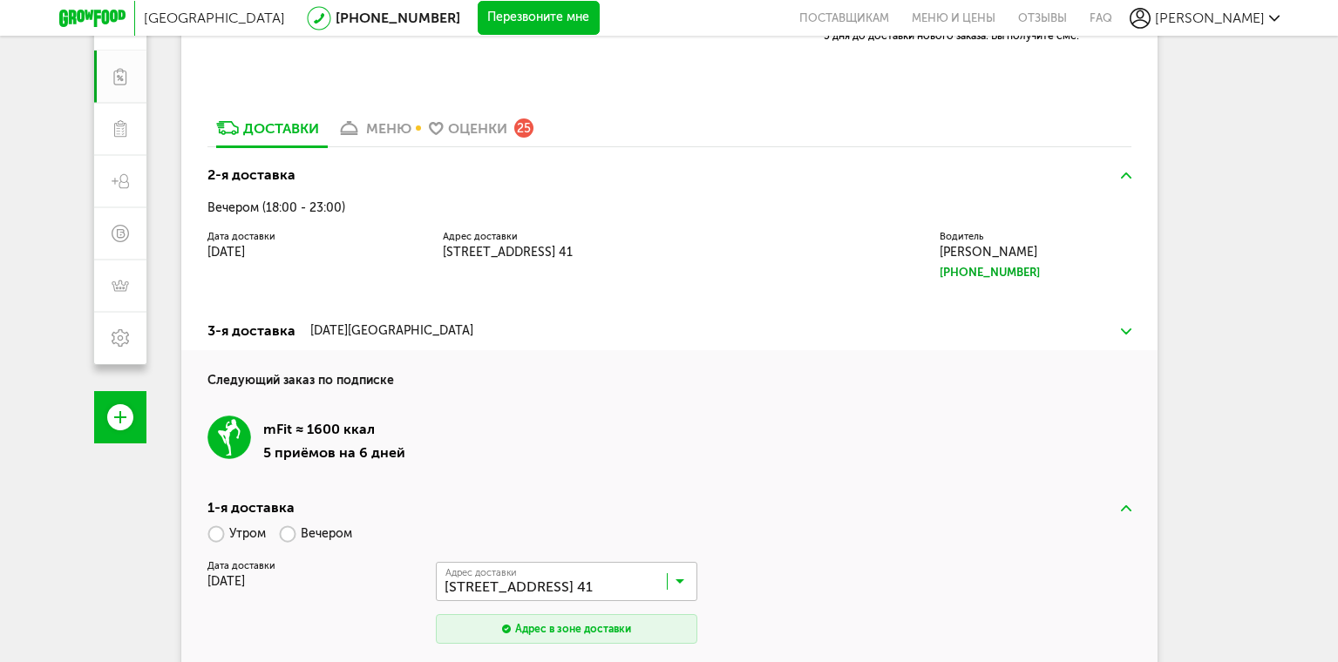
scroll to position [313, 0]
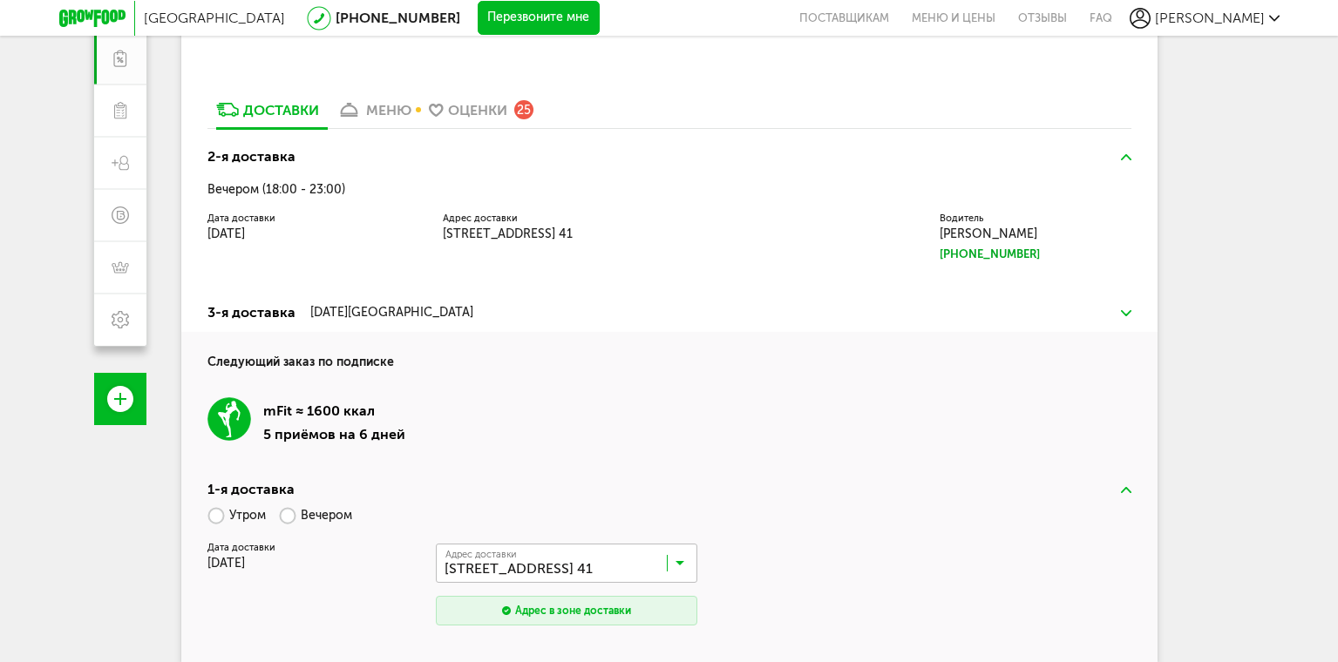
click at [789, 464] on div "mFit ≈ 1600 ккал 5 приёмов на 6 дней" at bounding box center [669, 420] width 924 height 99
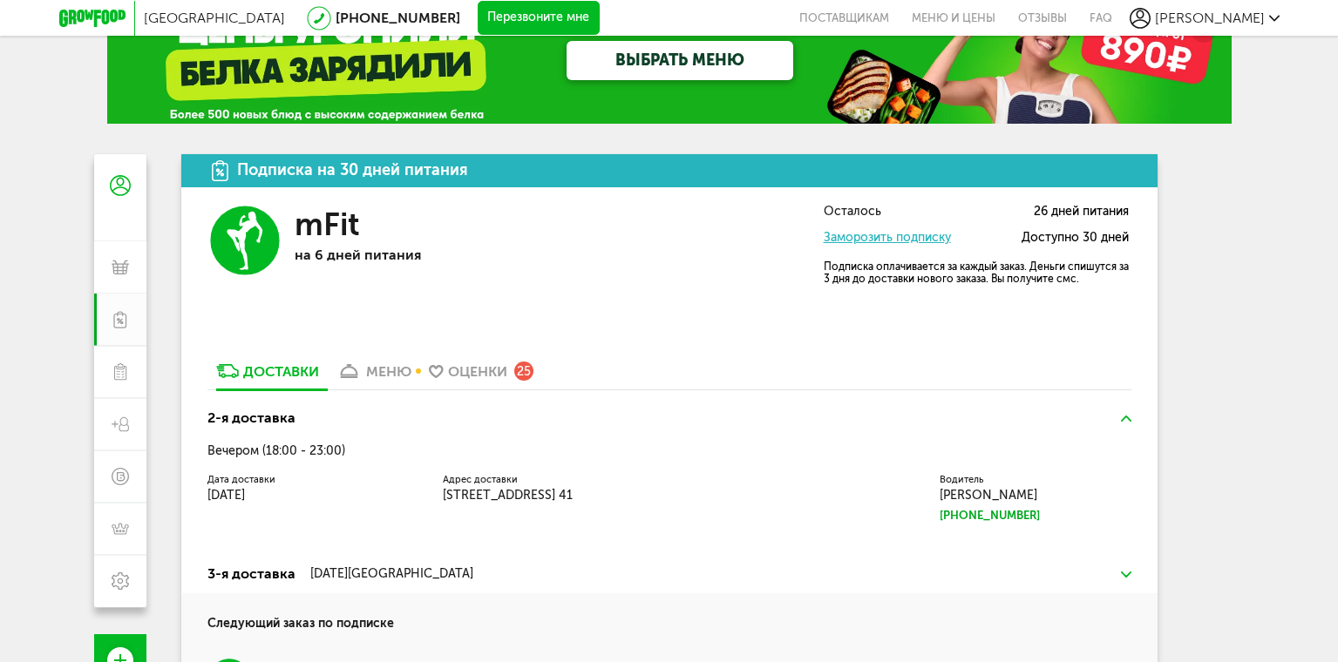
scroll to position [139, 0]
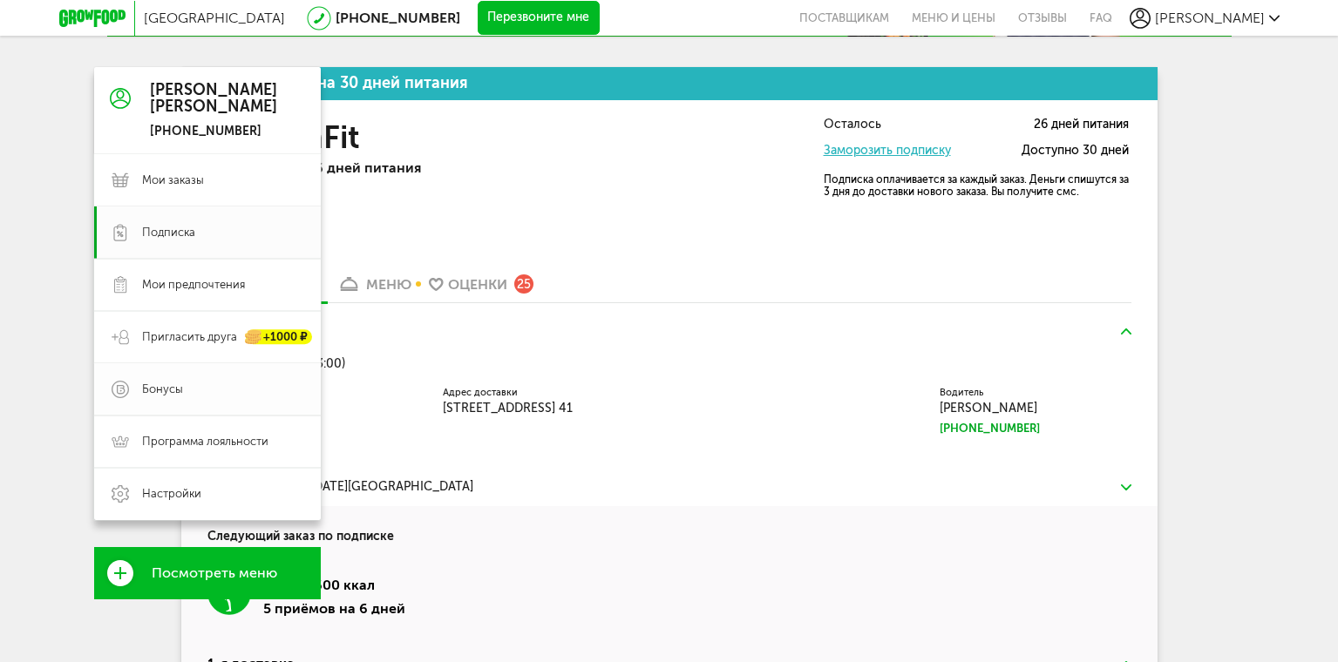
click at [161, 389] on span "Бонусы" at bounding box center [162, 390] width 41 height 16
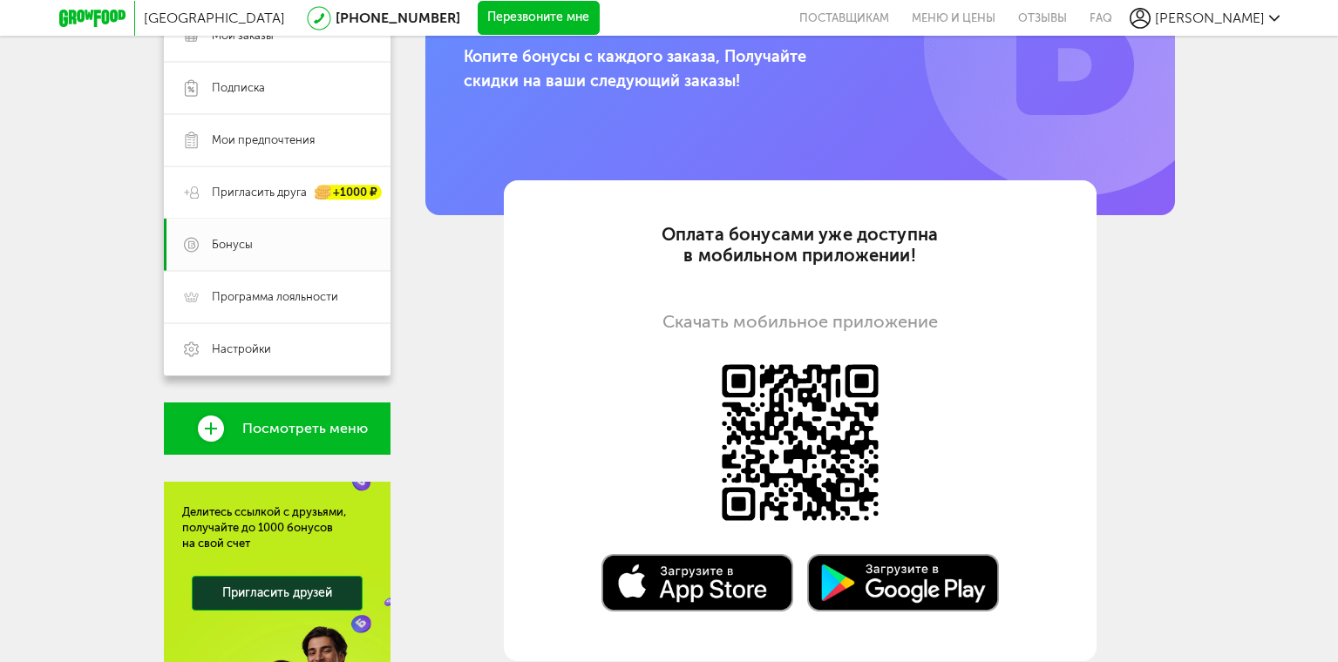
scroll to position [313, 0]
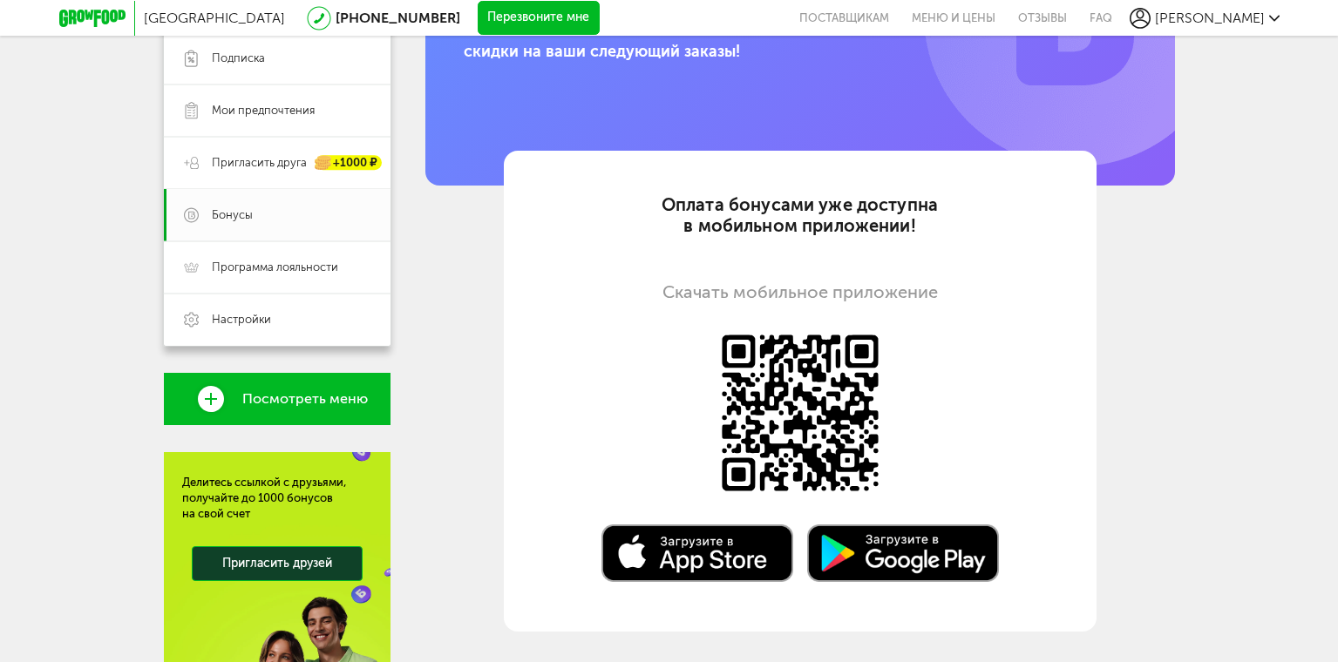
click at [1132, 476] on div "Бонусная программа и кошелек Копите бонусы с каждого заказа, Получайте скидки н…" at bounding box center [800, 262] width 750 height 739
click at [455, 327] on div "Бонусная программа и кошелек Копите бонусы с каждого заказа, Получайте скидки н…" at bounding box center [800, 262] width 750 height 739
click at [238, 262] on span "Программа лояльности" at bounding box center [275, 268] width 126 height 16
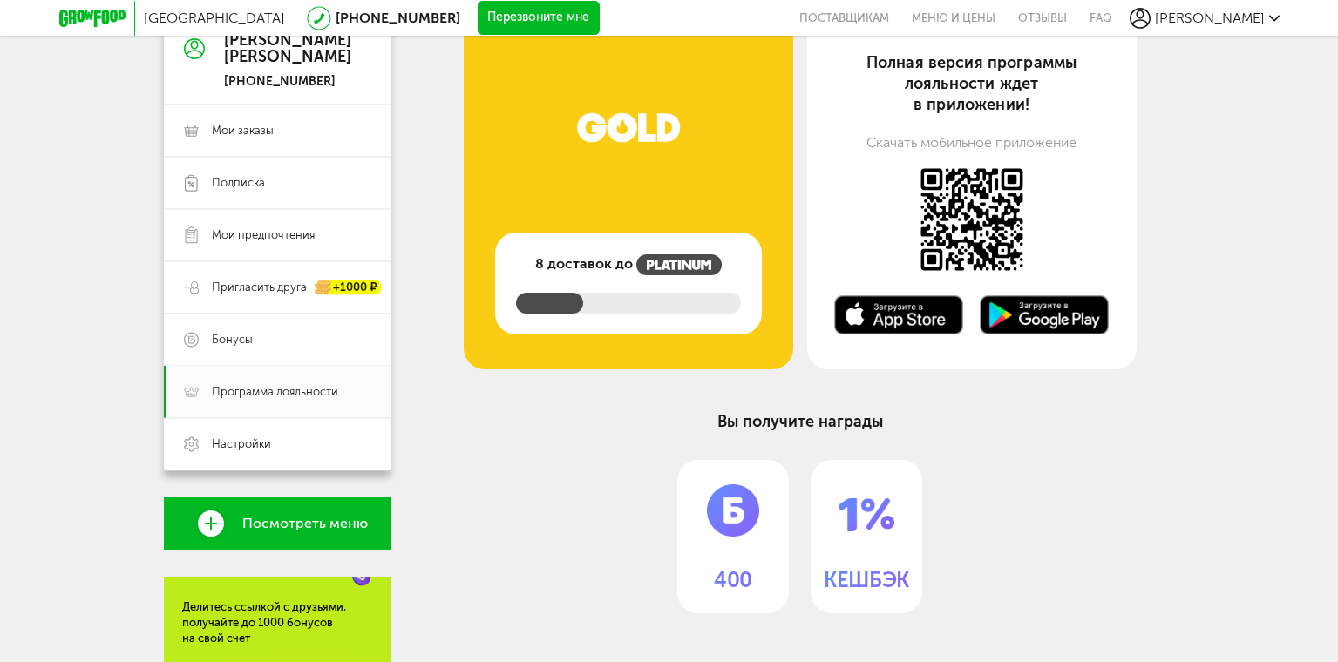
scroll to position [139, 0]
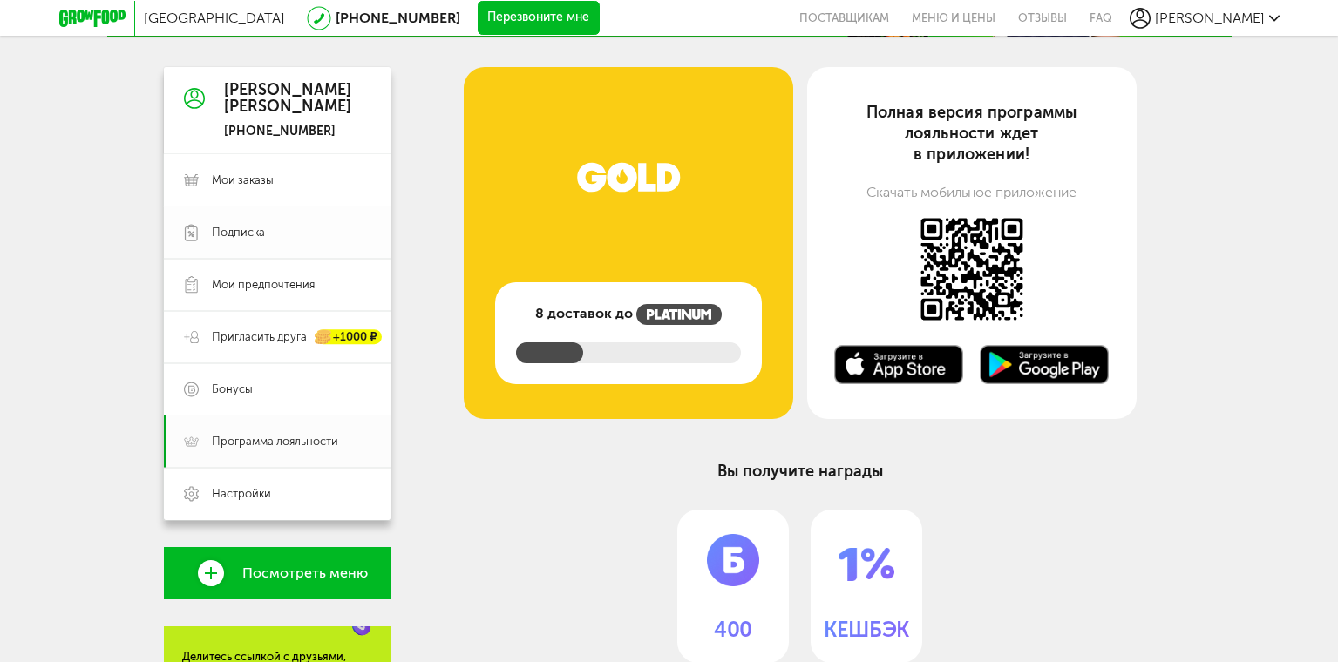
click at [279, 234] on span "Подписка" at bounding box center [291, 233] width 159 height 16
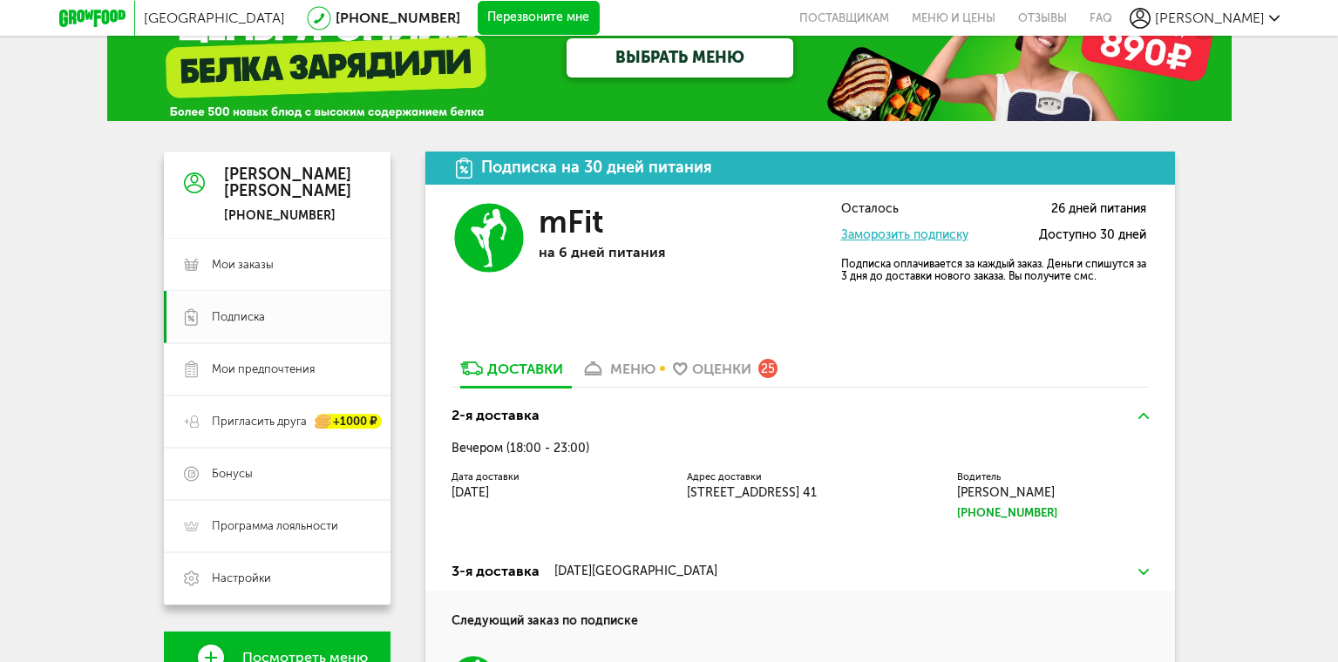
scroll to position [35, 0]
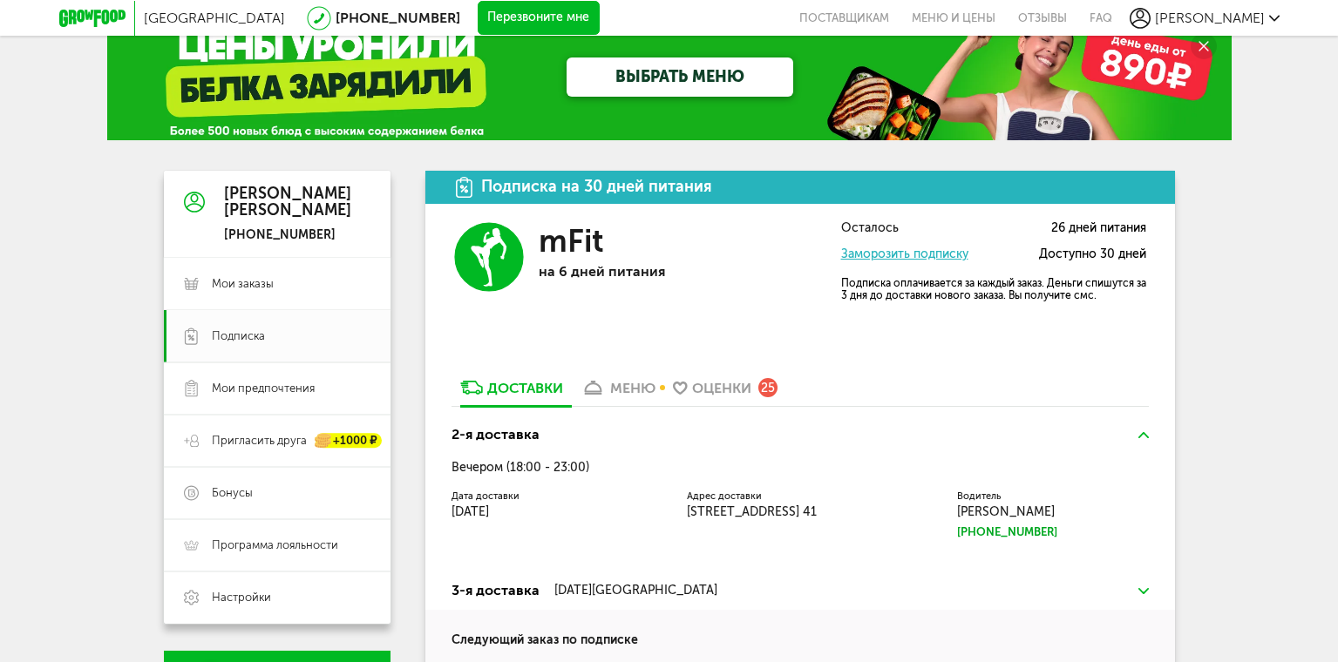
click at [932, 257] on link "Заморозить подписку" at bounding box center [904, 254] width 127 height 15
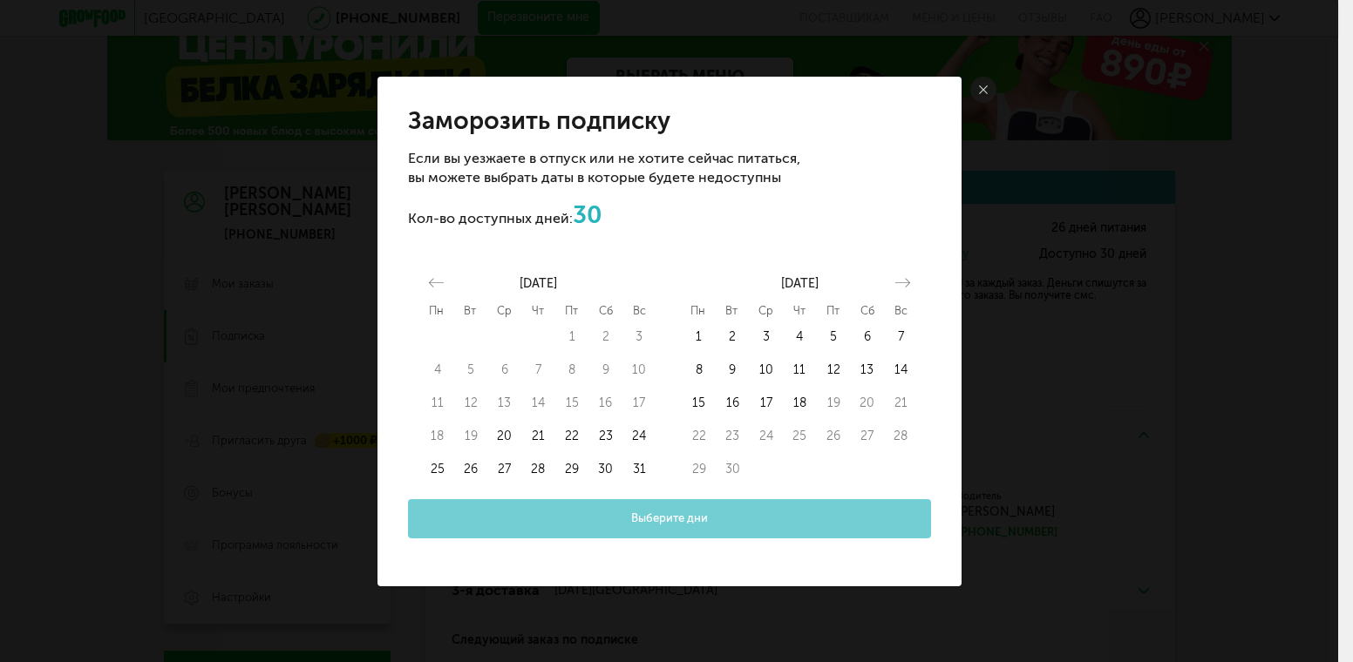
click at [981, 85] on icon at bounding box center [983, 89] width 9 height 9
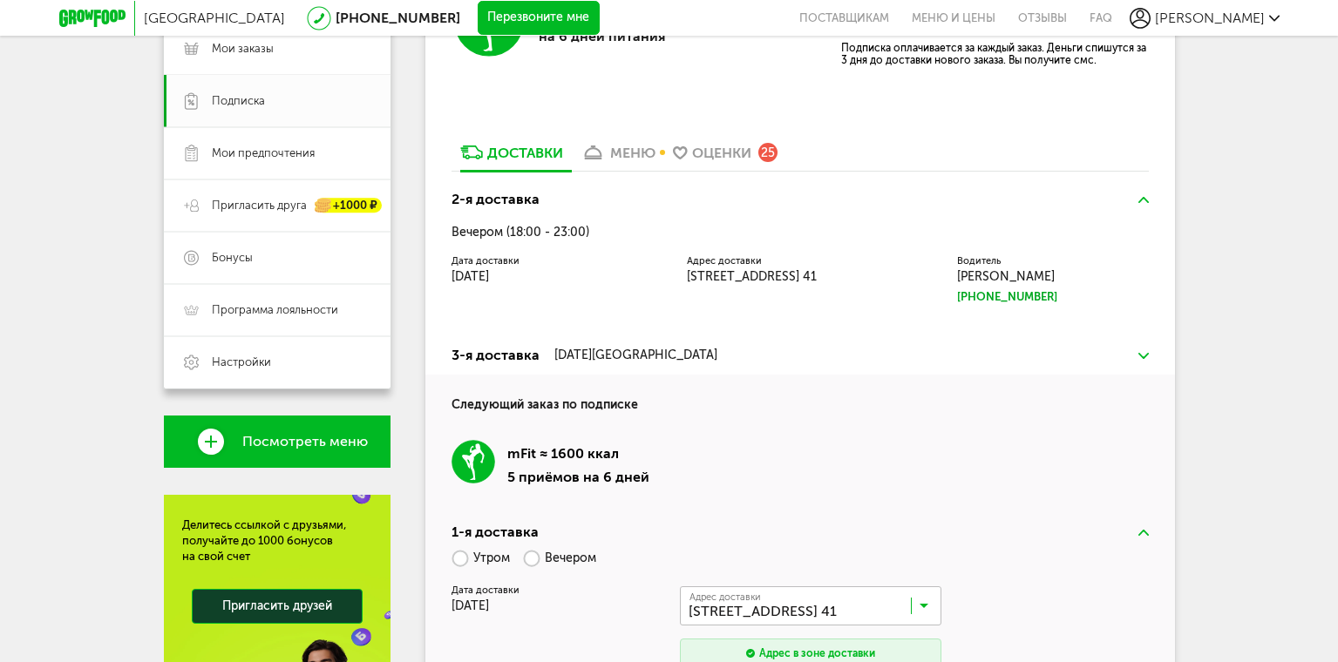
scroll to position [296, 0]
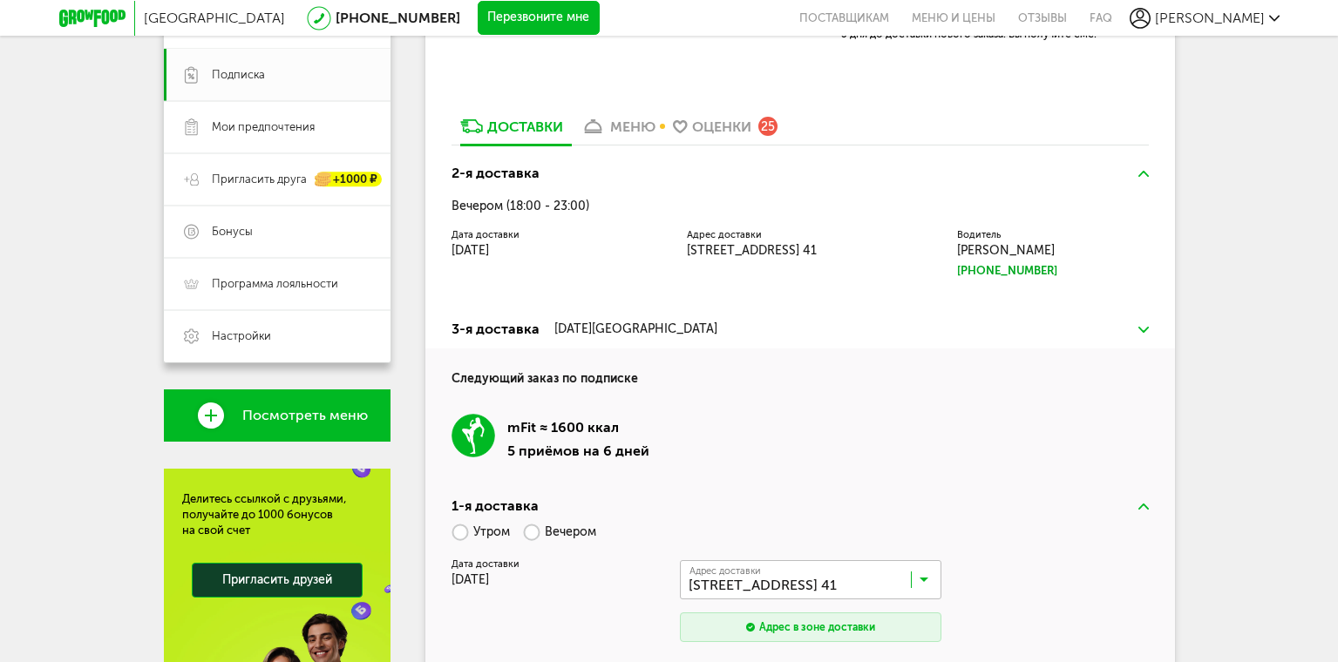
click at [1143, 329] on img at bounding box center [1143, 330] width 10 height 6
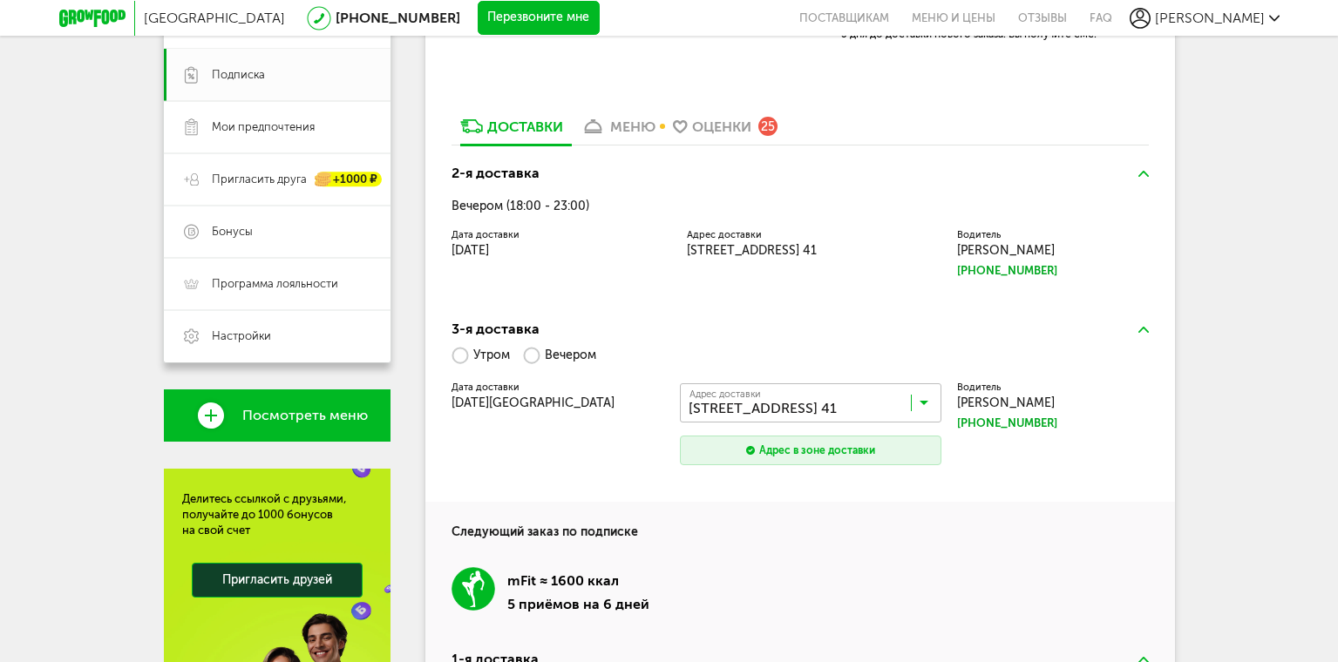
click at [1143, 329] on img at bounding box center [1143, 330] width 10 height 6
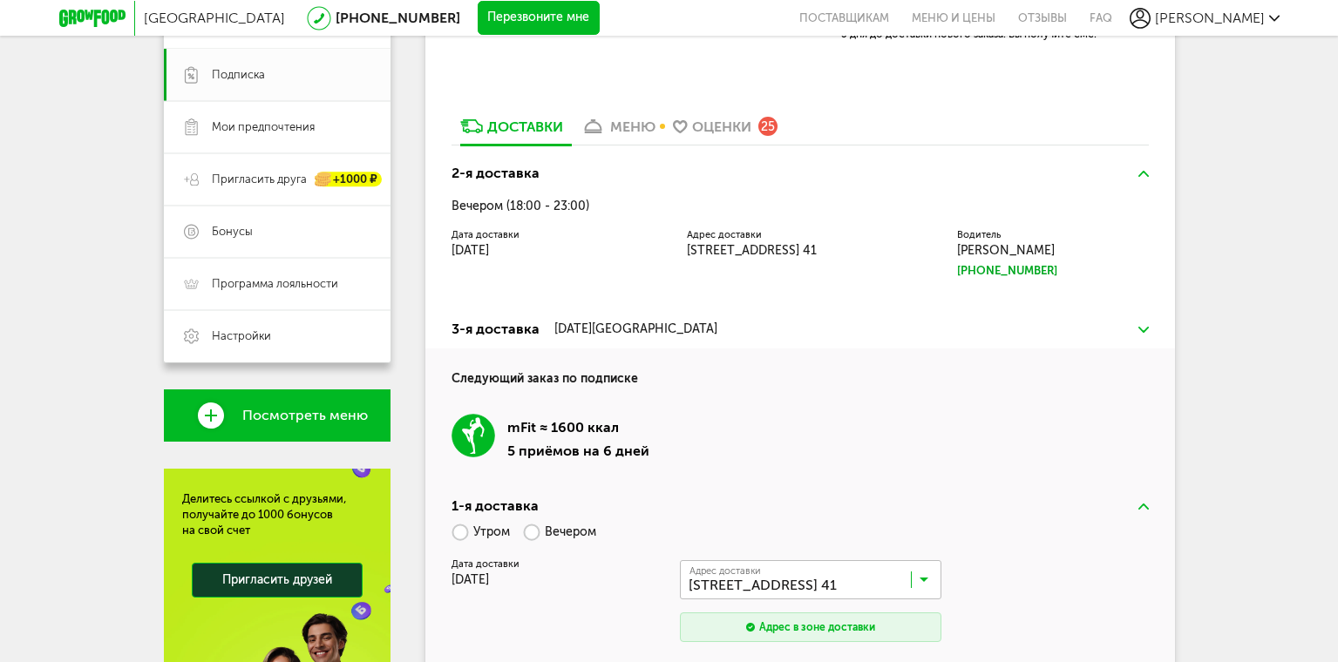
click at [1143, 329] on img at bounding box center [1143, 330] width 10 height 6
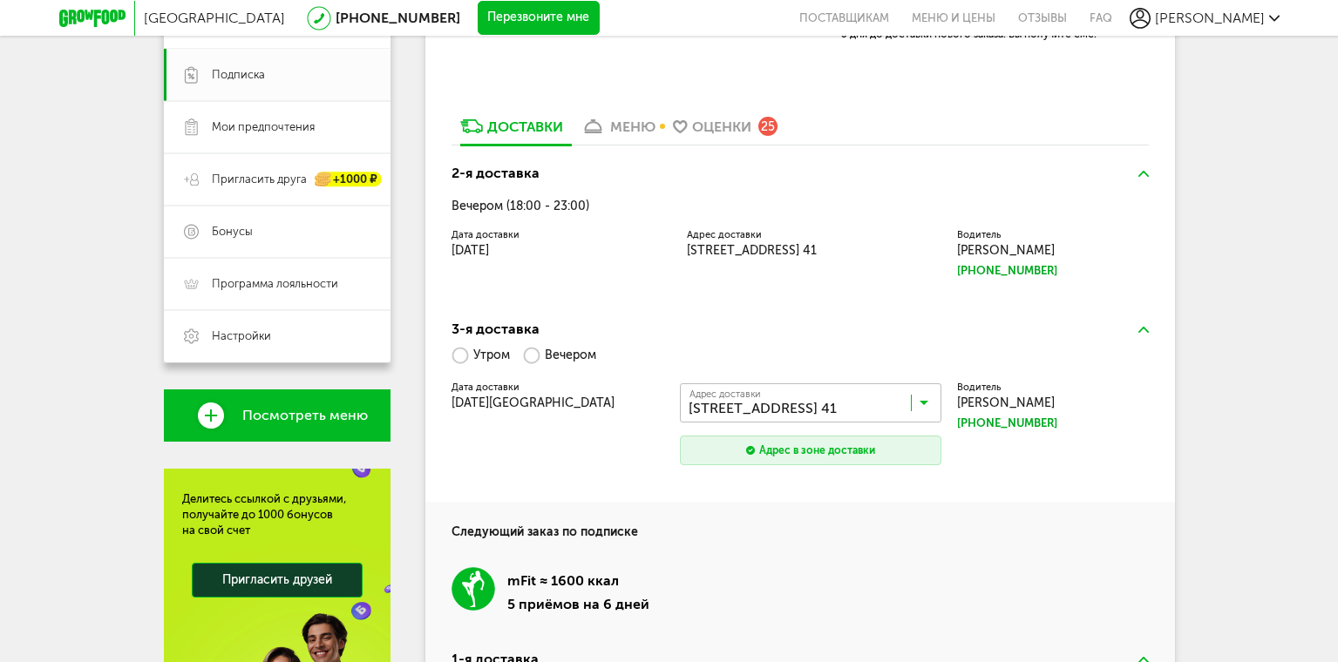
click at [1143, 329] on img at bounding box center [1143, 330] width 10 height 6
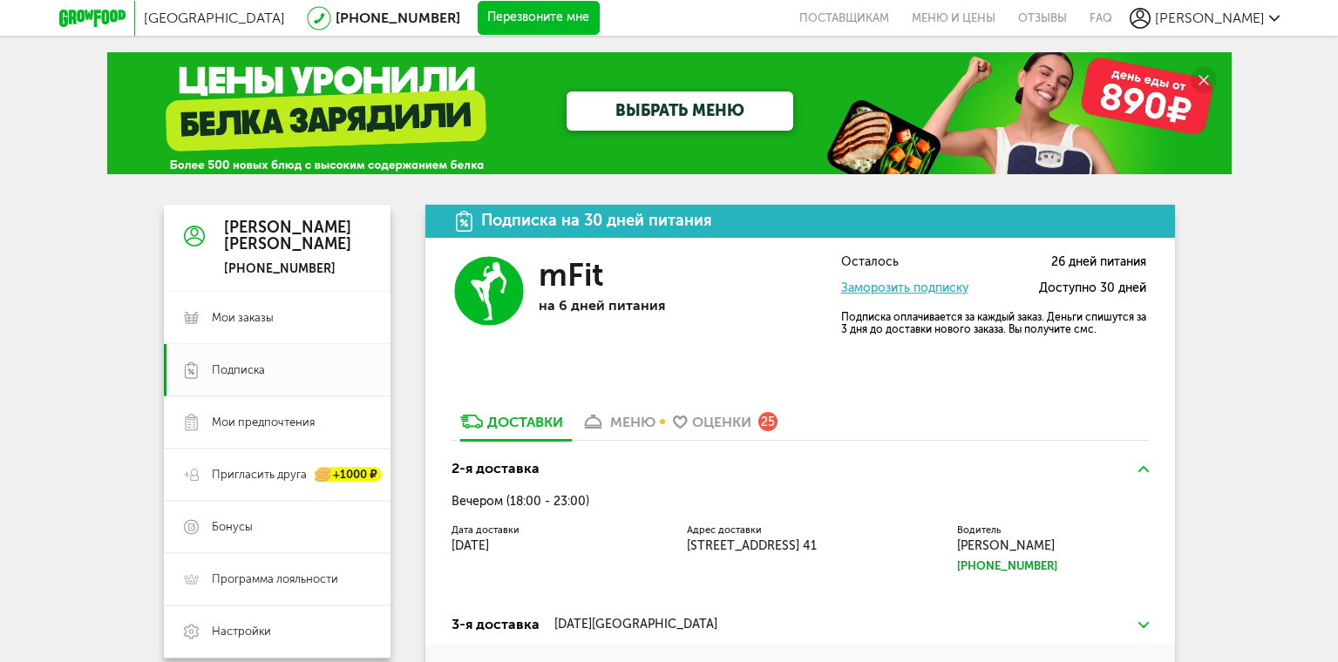
scroll to position [0, 0]
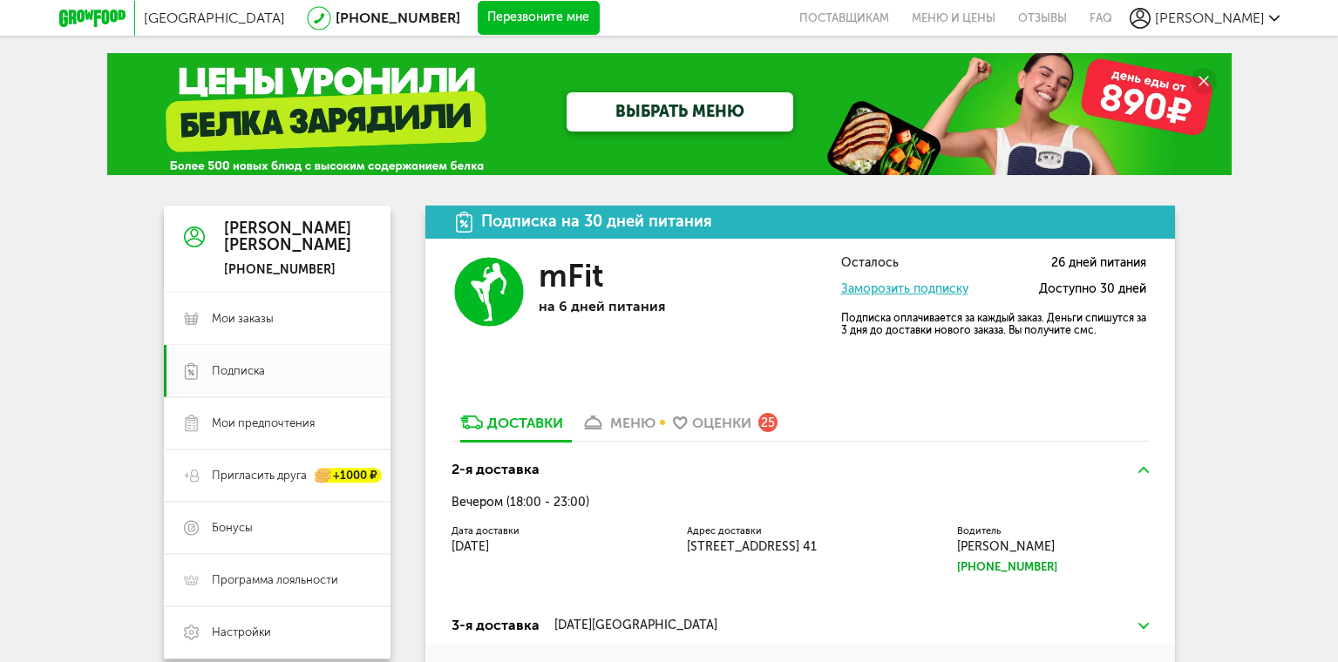
click at [1253, 15] on span "[PERSON_NAME]" at bounding box center [1210, 18] width 110 height 17
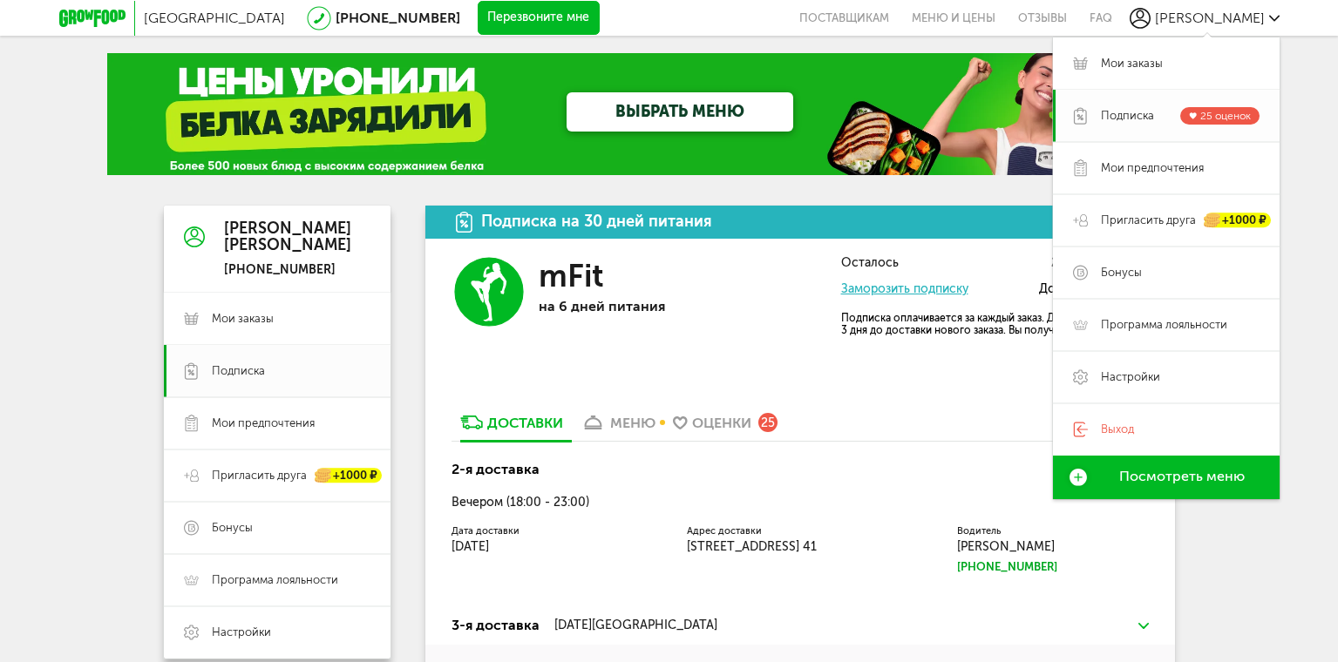
click at [1123, 117] on span "Подписка" at bounding box center [1127, 116] width 53 height 16
click at [1111, 113] on span "Подписка" at bounding box center [1127, 116] width 53 height 16
click at [236, 366] on span "Подписка" at bounding box center [238, 371] width 53 height 16
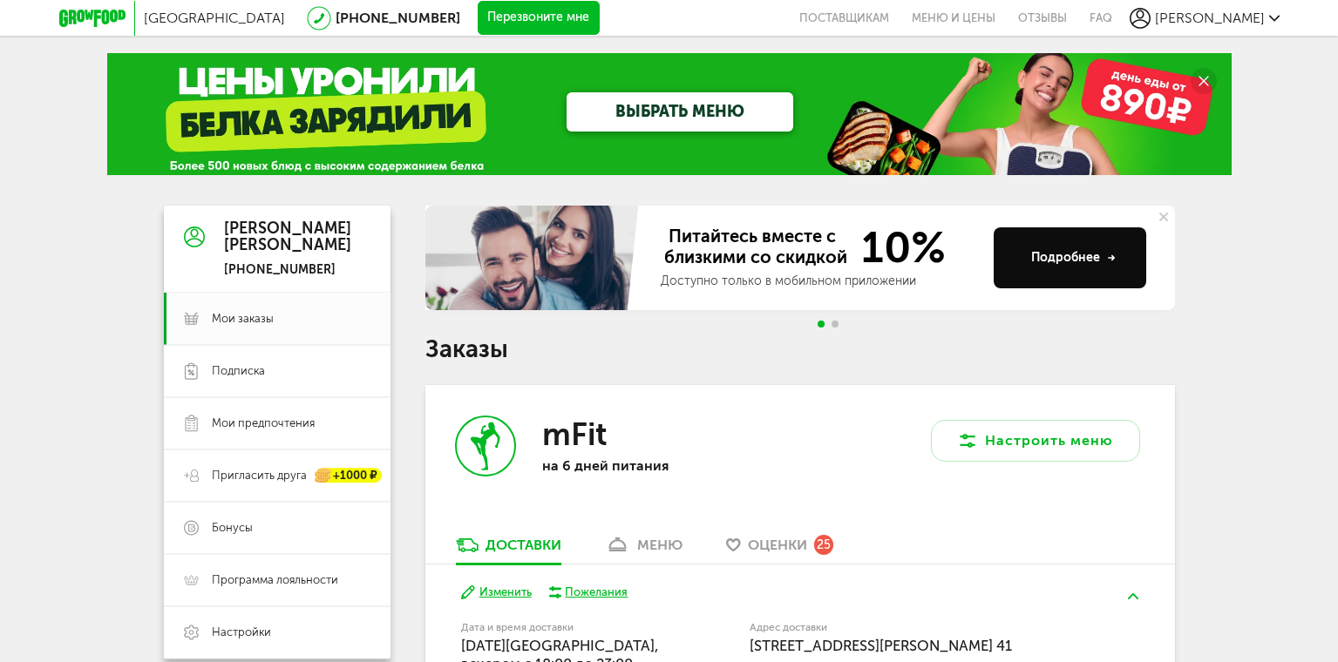
click at [690, 109] on link "ВЫБРАТЬ МЕНЮ" at bounding box center [680, 111] width 227 height 39
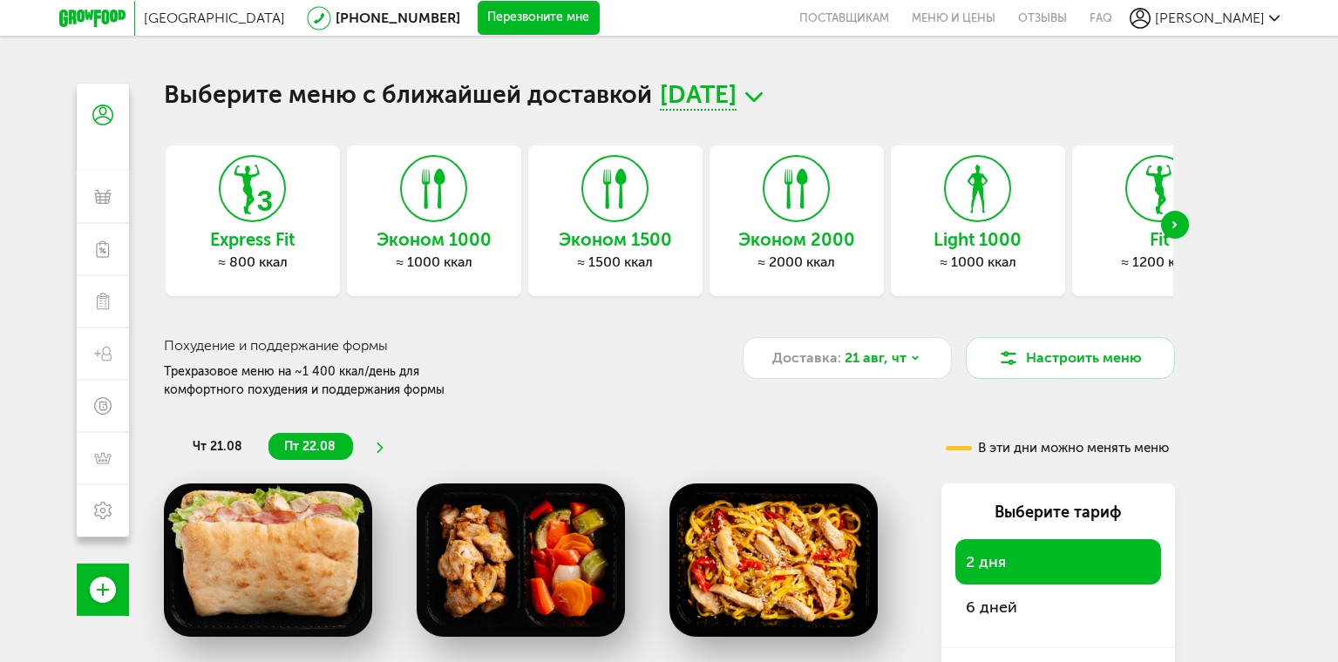
click at [1175, 222] on icon "Next slide" at bounding box center [1174, 224] width 4 height 7
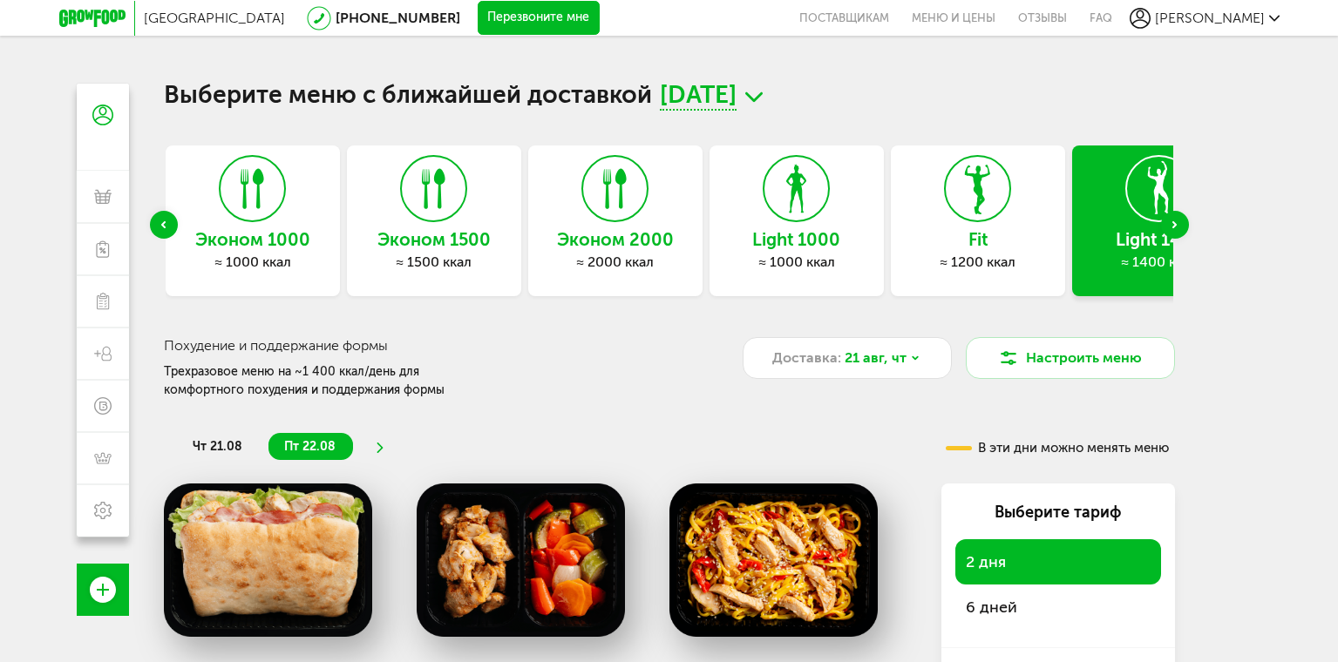
click at [1175, 222] on icon "Next slide" at bounding box center [1174, 224] width 4 height 7
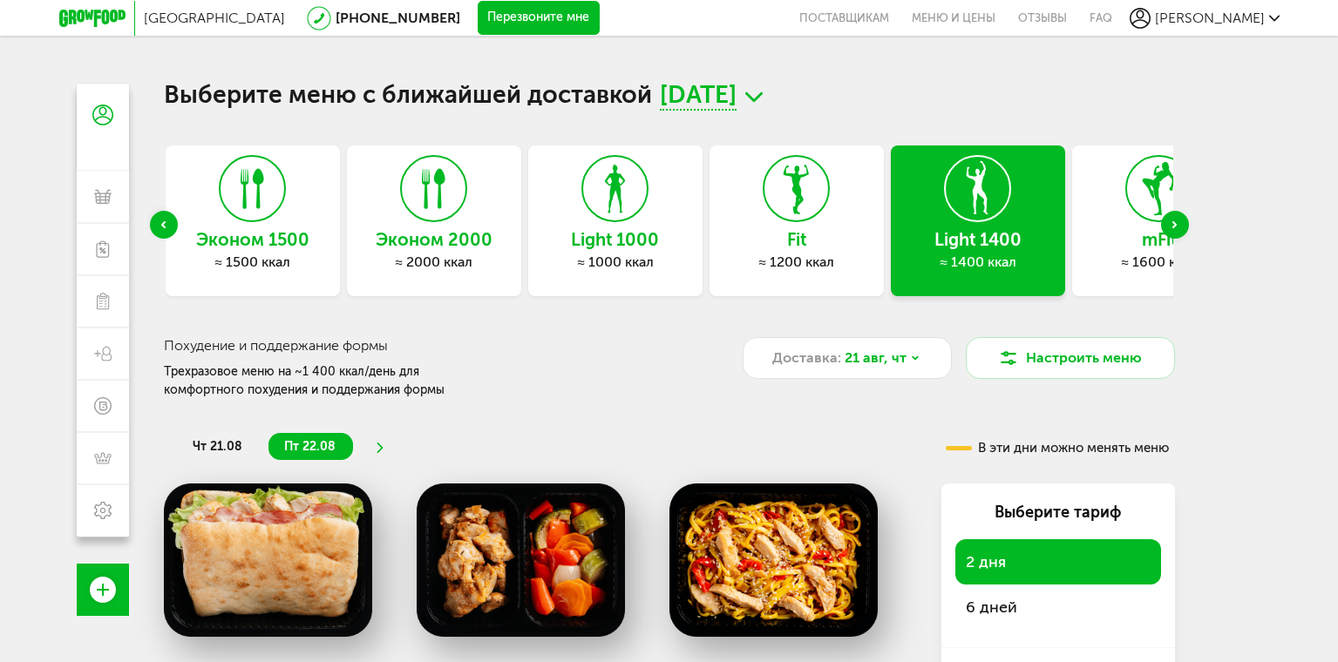
click at [1175, 222] on icon "Next slide" at bounding box center [1174, 224] width 4 height 7
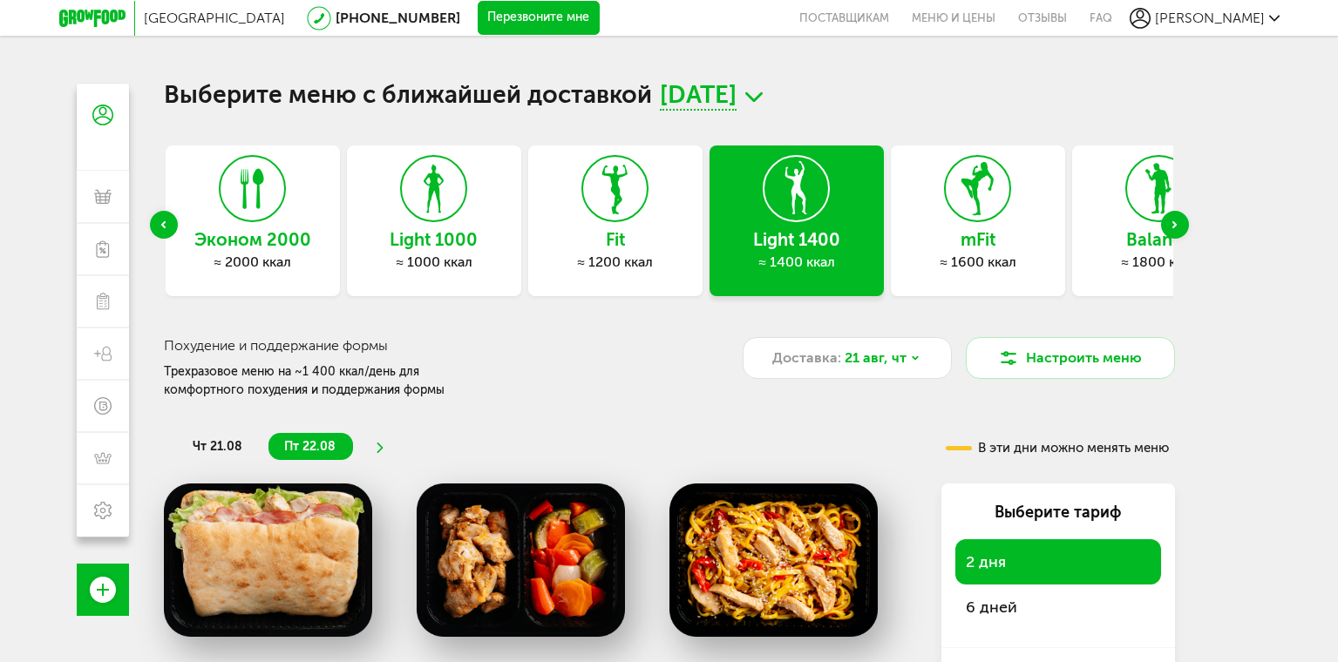
click at [1170, 226] on div "Next slide" at bounding box center [1175, 225] width 28 height 28
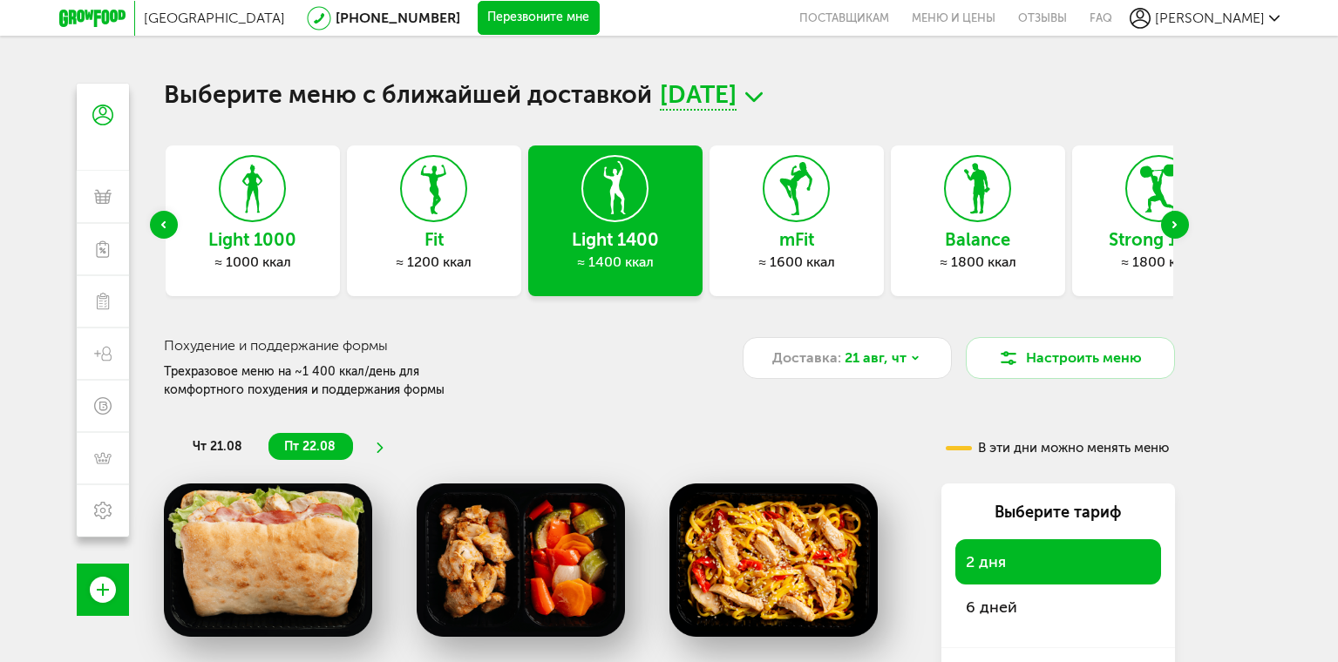
click at [822, 248] on h3 "mFit" at bounding box center [797, 239] width 174 height 19
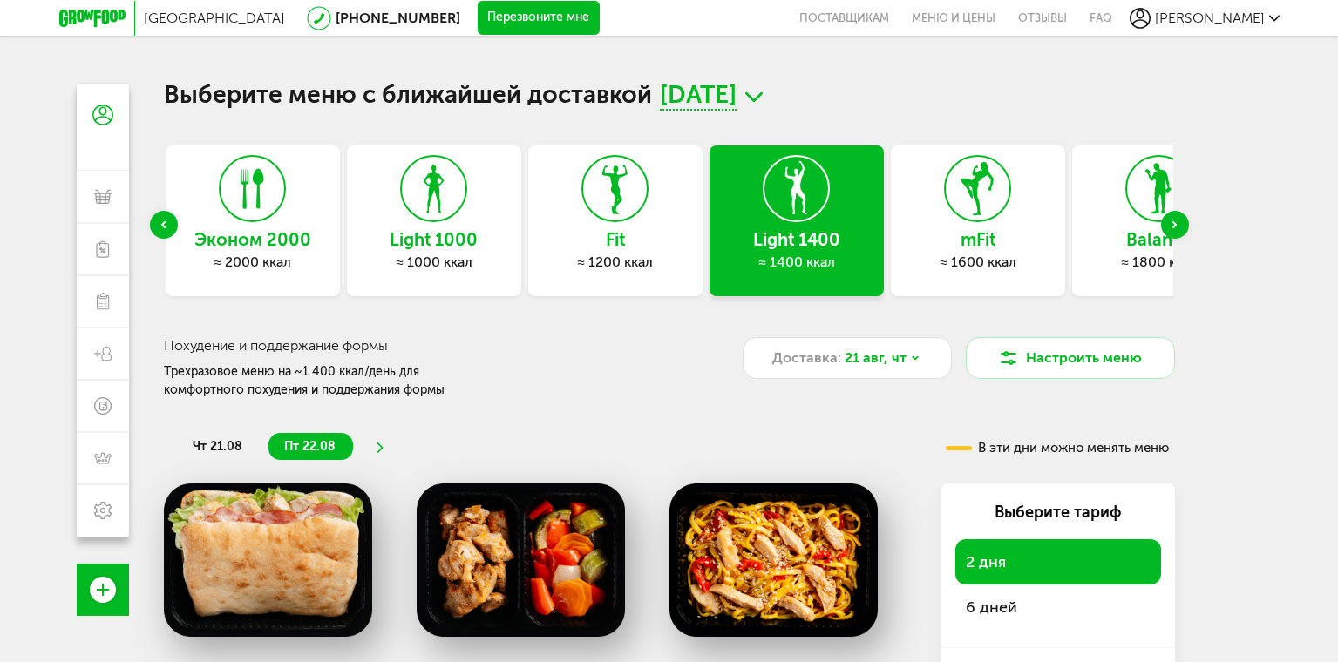
click at [961, 249] on h3 "mFit" at bounding box center [978, 239] width 174 height 19
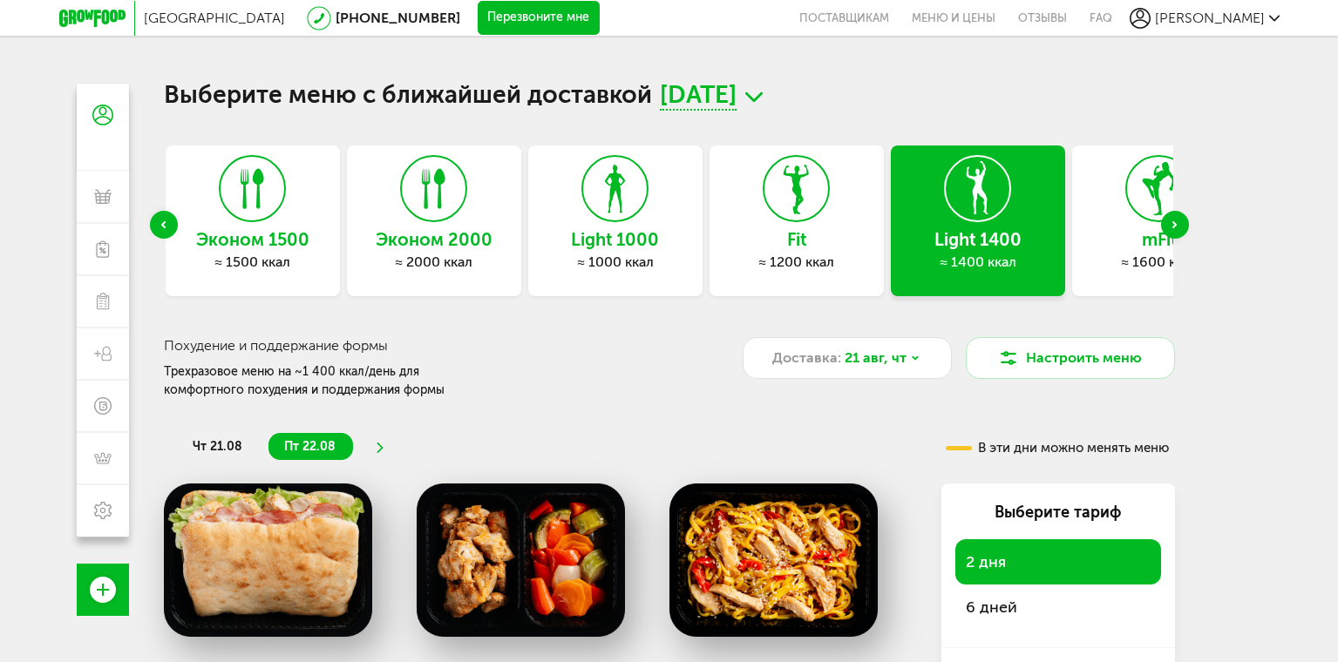
click at [1176, 221] on icon "Next slide" at bounding box center [1174, 224] width 4 height 7
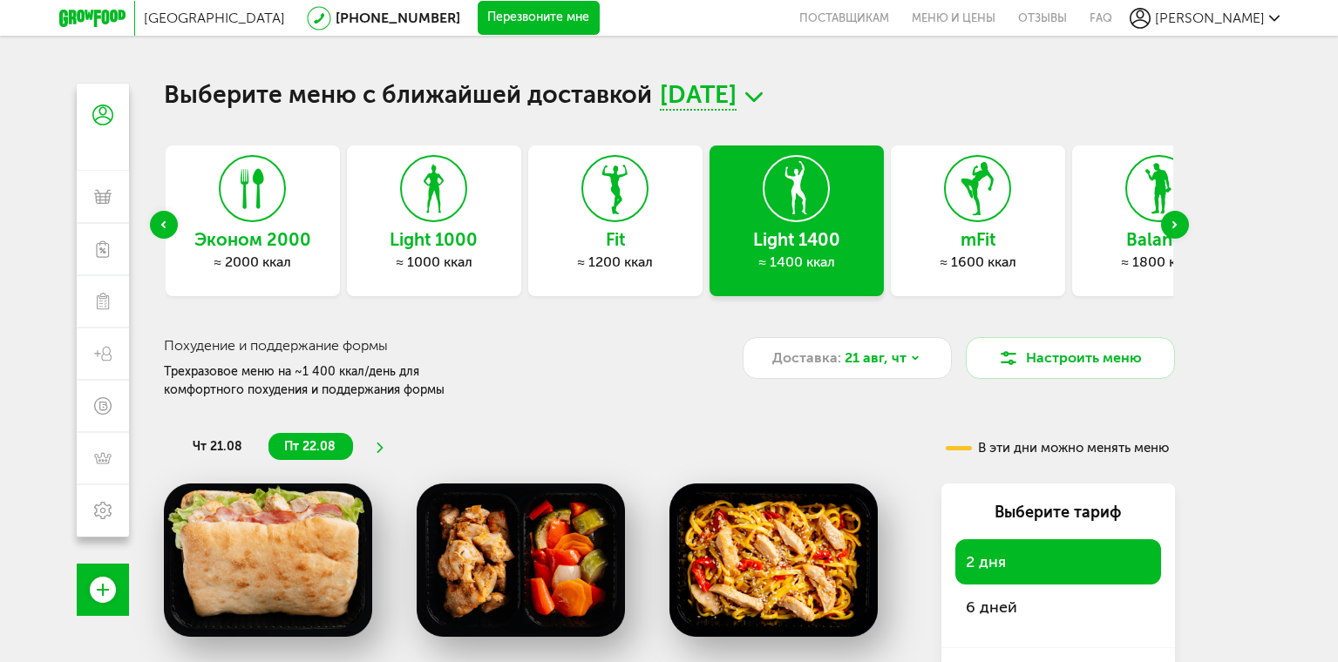
click at [1173, 220] on div "Next slide" at bounding box center [1175, 225] width 28 height 28
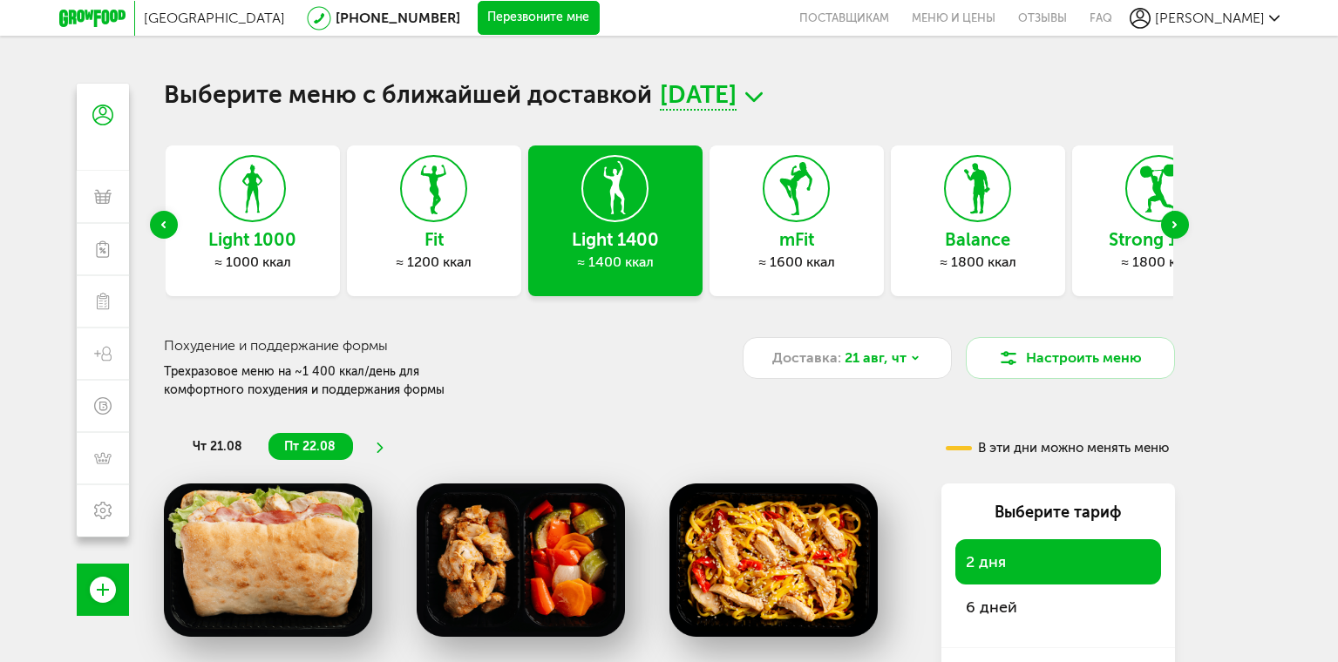
click at [1182, 228] on div "Next slide" at bounding box center [1175, 225] width 28 height 28
